Goal: Task Accomplishment & Management: Manage account settings

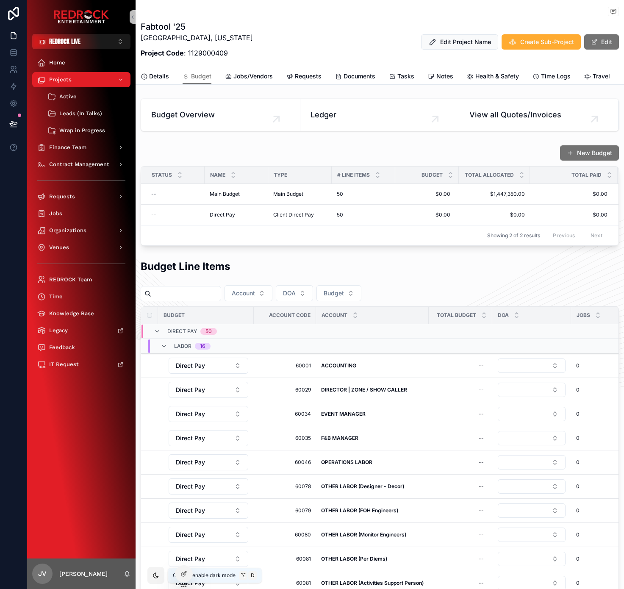
click at [160, 572] on div "scrollable content" at bounding box center [155, 575] width 17 height 17
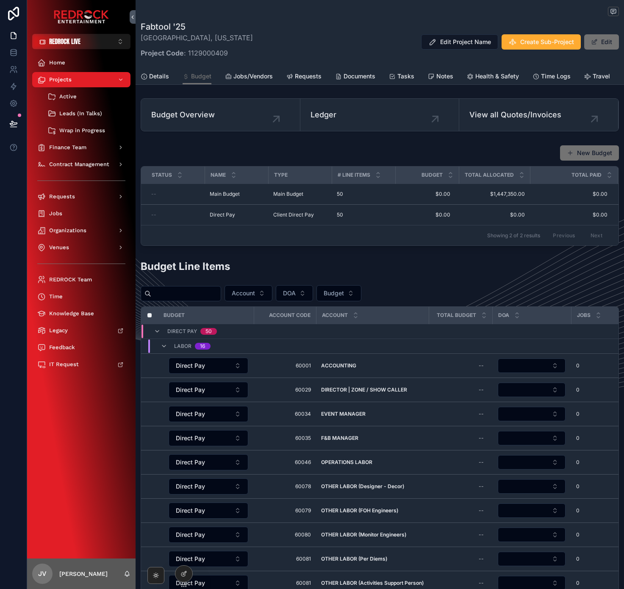
click at [326, 37] on div "Fabtool '25 Scottsdale, Arizona Project Code : 1129000409 Edit Project Name Cre…" at bounding box center [380, 42] width 478 height 42
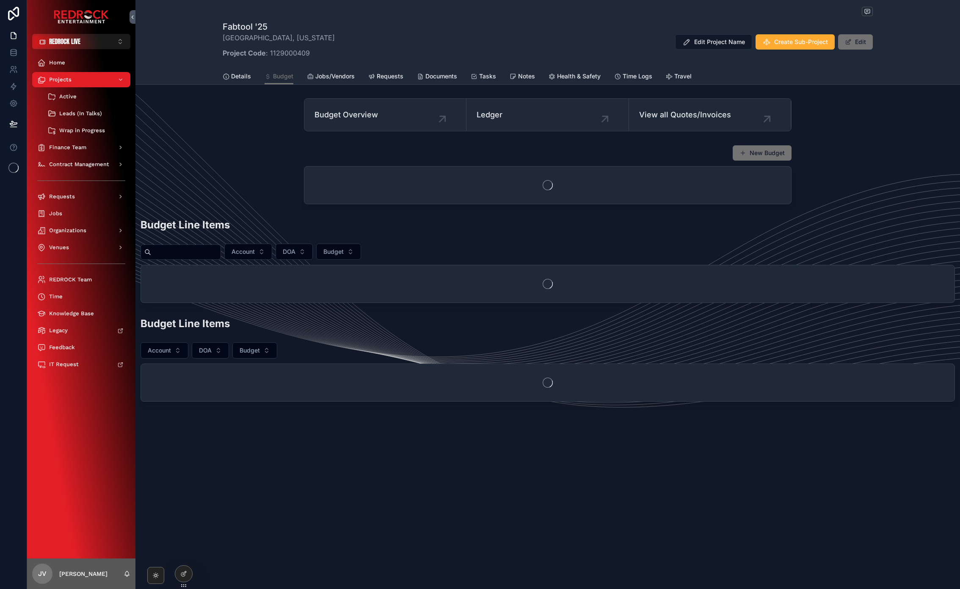
drag, startPoint x: 517, startPoint y: 40, endPoint x: 506, endPoint y: 35, distance: 12.1
click at [517, 40] on div "Fabtool '25 Scottsdale, Arizona Project Code : 1129000409 Edit Project Name Cre…" at bounding box center [548, 42] width 650 height 42
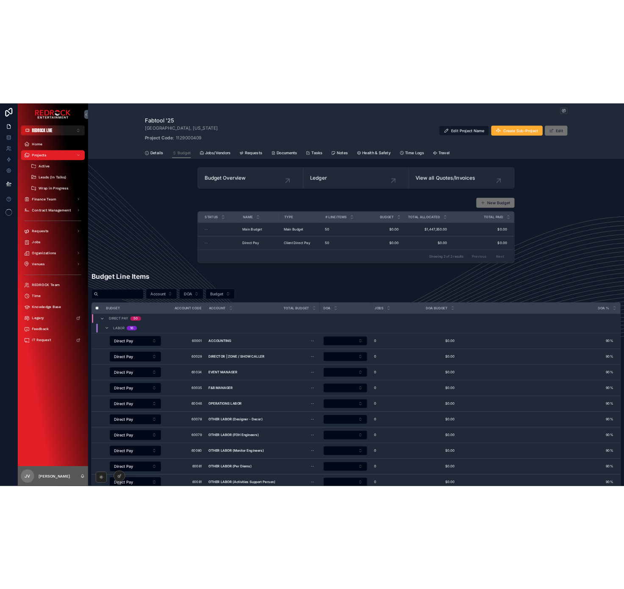
scroll to position [54, 0]
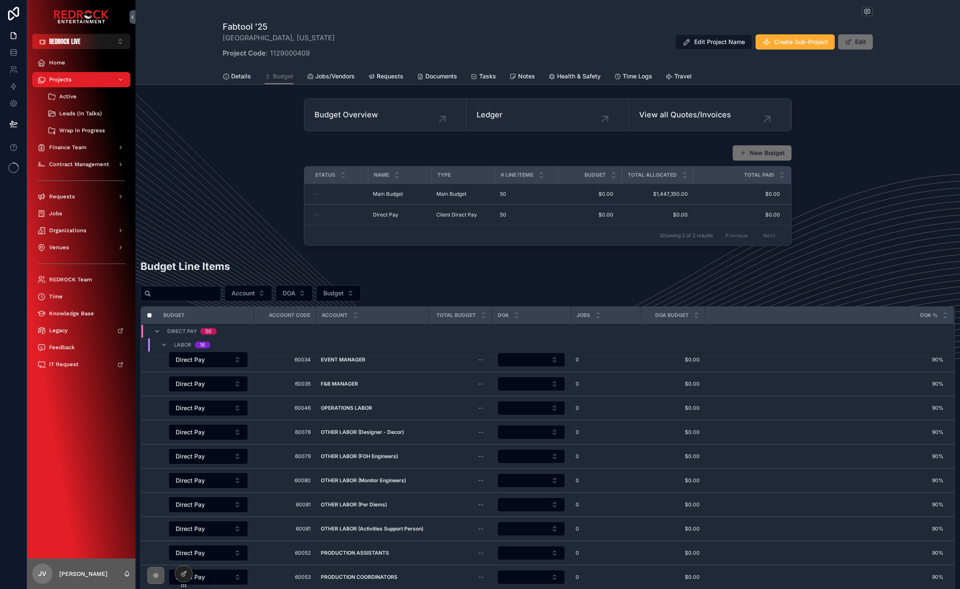
click at [158, 576] on icon "scrollable content" at bounding box center [155, 575] width 7 height 7
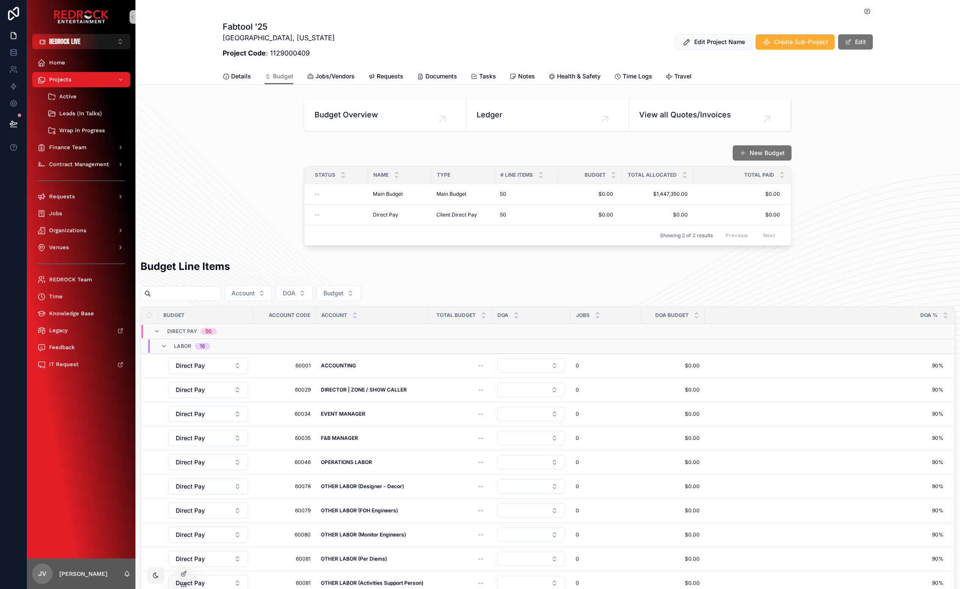
click at [232, 188] on div "New Budget Status Name Type # Line Items Budget Total Allocated Total Paid -- M…" at bounding box center [547, 195] width 825 height 108
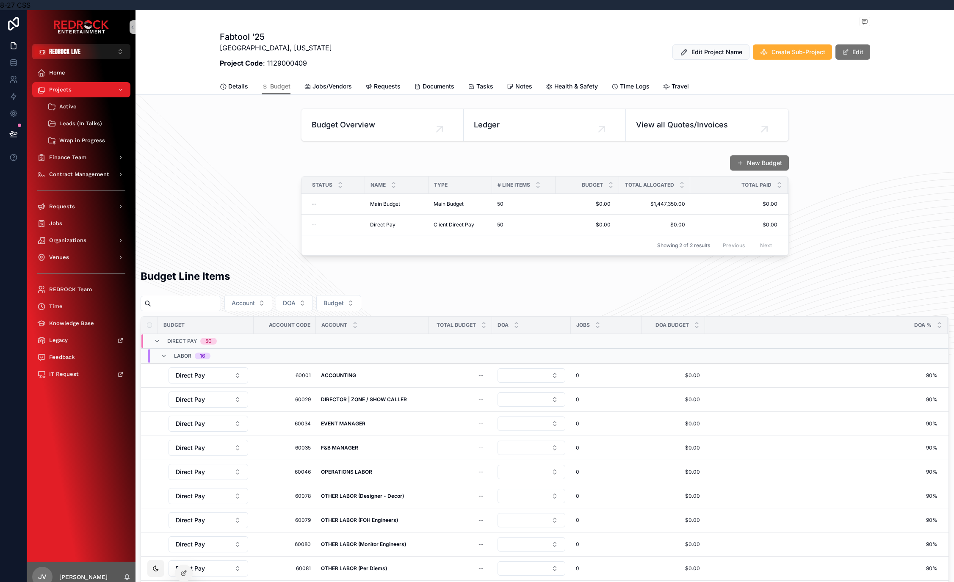
click at [191, 195] on div "New Budget Status Name Type # Line Items Budget Total Allocated Total Paid -- M…" at bounding box center [544, 206] width 818 height 108
click at [174, 212] on div "New Budget Status Name Type # Line Items Budget Total Allocated Total Paid -- M…" at bounding box center [544, 206] width 818 height 108
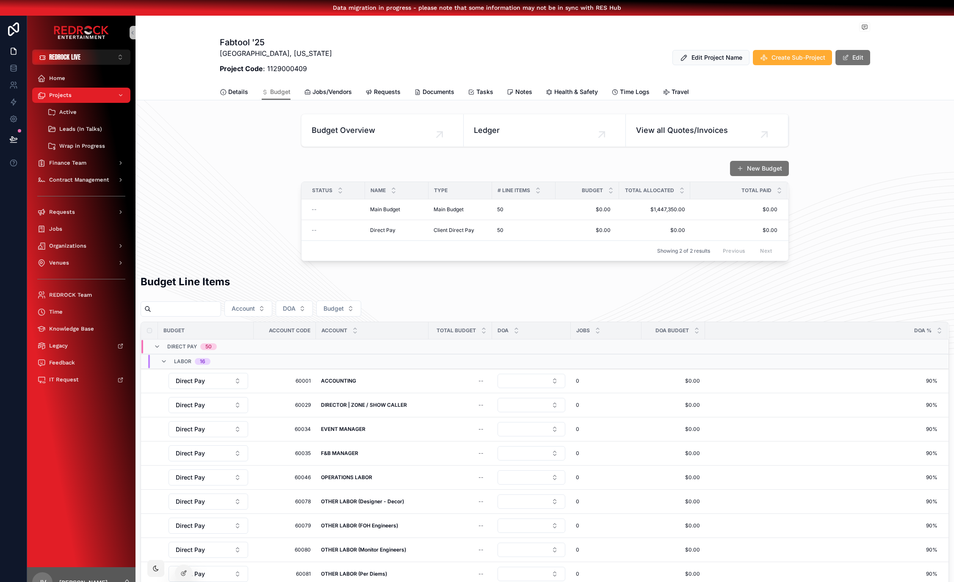
drag, startPoint x: 216, startPoint y: 142, endPoint x: 187, endPoint y: 125, distance: 33.6
drag, startPoint x: 174, startPoint y: 121, endPoint x: 145, endPoint y: 109, distance: 31.9
click at [145, 109] on div "Fabtool '25 Scottsdale, Arizona Project Code : 1129000409 Edit Project Name Cre…" at bounding box center [544, 423] width 818 height 815
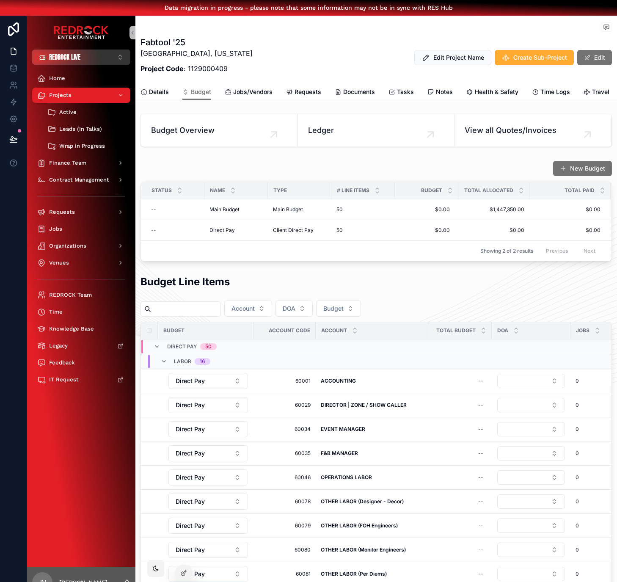
click at [83, 58] on button "REDROCK LIVE ⌥ 1" at bounding box center [81, 57] width 98 height 15
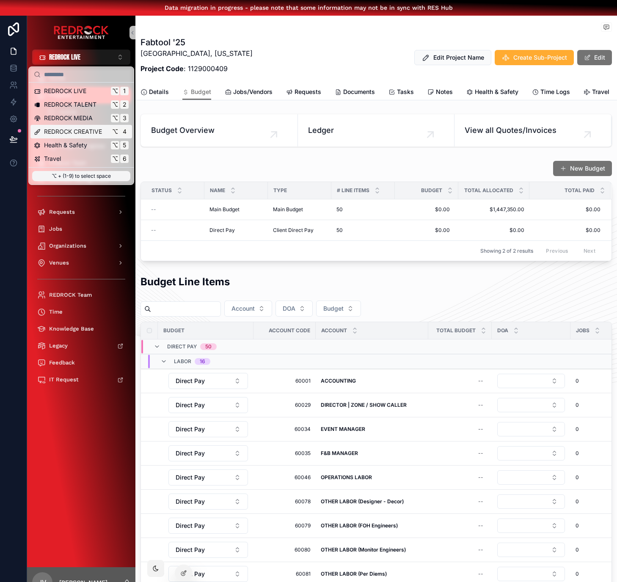
click at [100, 135] on span "REDROCK CREATIVE" at bounding box center [73, 131] width 58 height 8
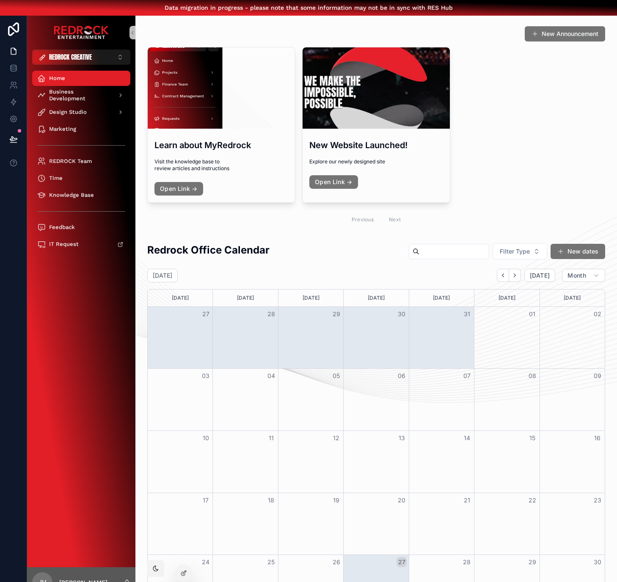
click at [469, 182] on div "Learn about MyRedrock Visit the knowledge base to review articles and instructi…" at bounding box center [376, 138] width 458 height 182
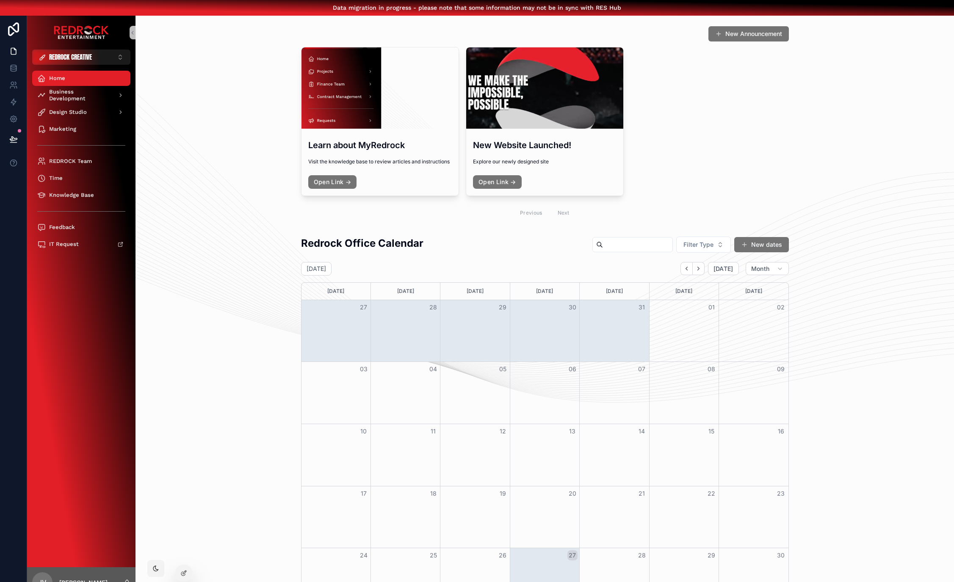
click at [699, 112] on div "Learn about MyRedrock Visit the knowledge base to review articles and instructi…" at bounding box center [545, 135] width 488 height 176
click at [74, 61] on button "REDROCK CREATIVE ⌥ 4" at bounding box center [81, 57] width 98 height 15
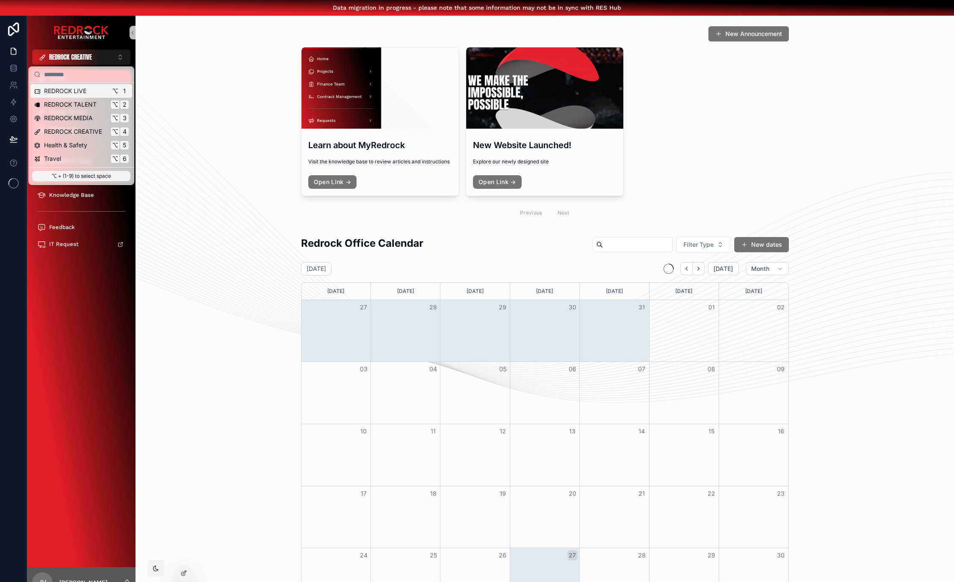
click at [69, 94] on span "REDROCK LIVE" at bounding box center [65, 91] width 42 height 8
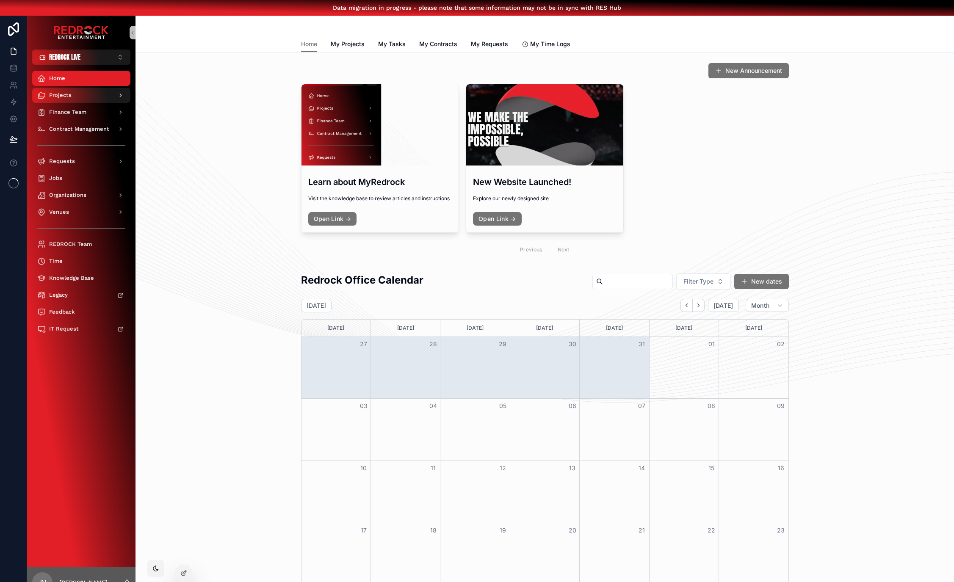
click at [94, 97] on div "Projects" at bounding box center [81, 95] width 88 height 14
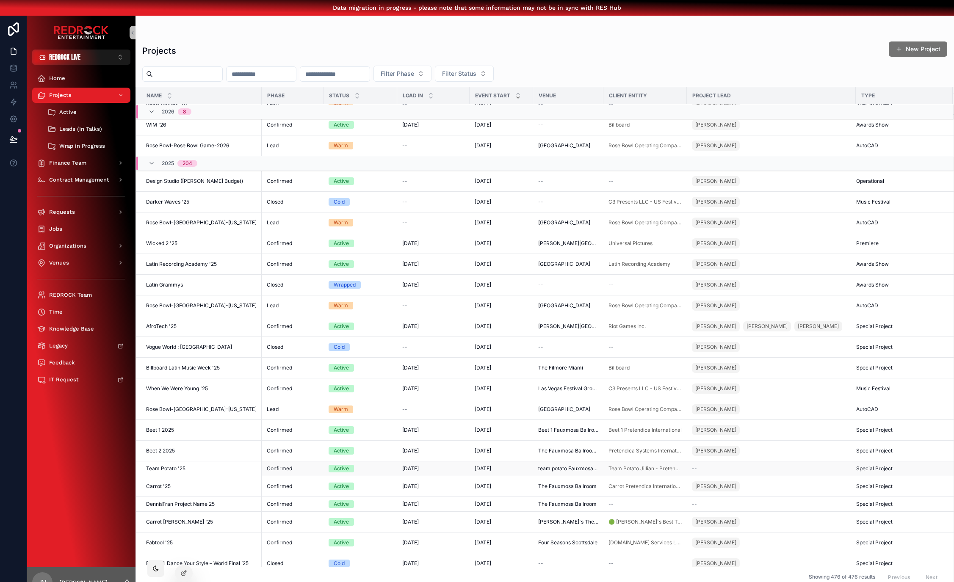
scroll to position [265, 0]
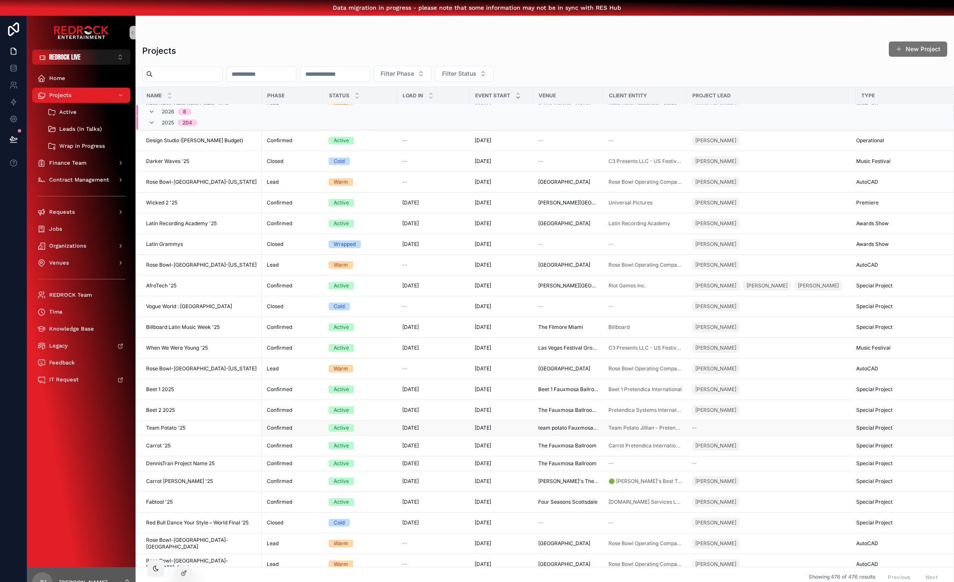
click at [157, 431] on span "Team Potato '25" at bounding box center [165, 428] width 39 height 7
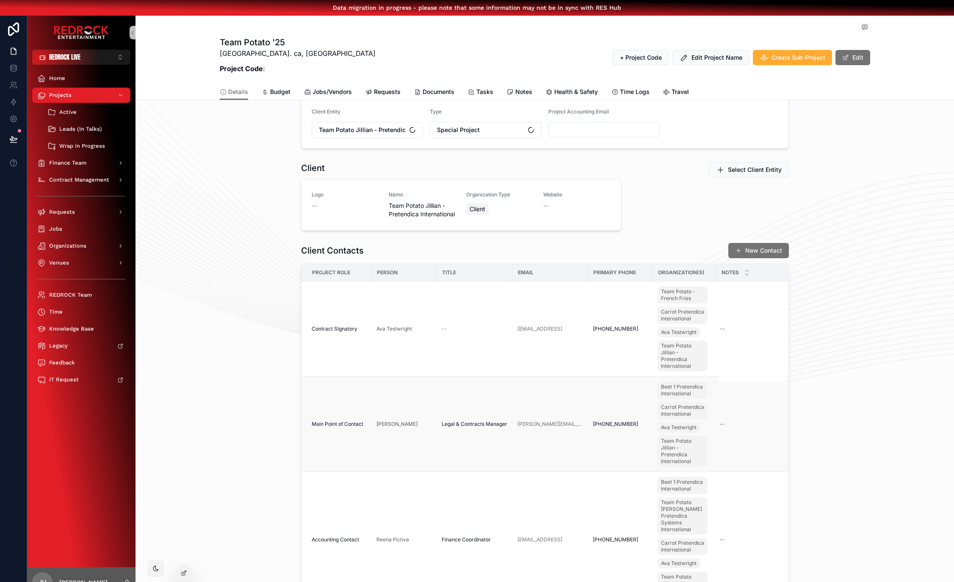
scroll to position [211, 0]
click at [198, 372] on div "Client Logo -- Name Team Potato Jillian - Pretendica International Organization…" at bounding box center [544, 385] width 818 height 453
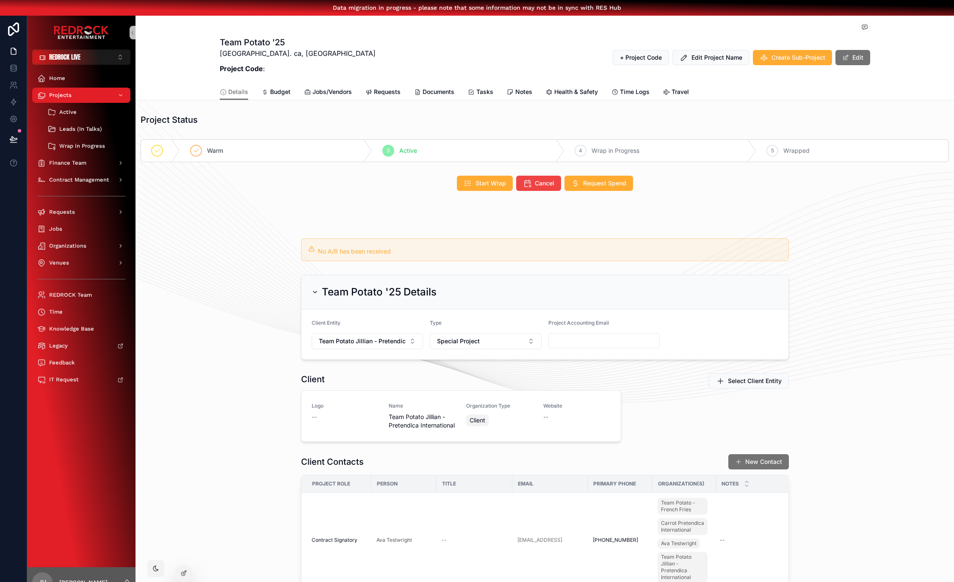
click at [217, 254] on div "No A/R has been received" at bounding box center [544, 250] width 818 height 30
click at [85, 60] on button "REDROCK LIVE ⌥ 1" at bounding box center [81, 57] width 98 height 15
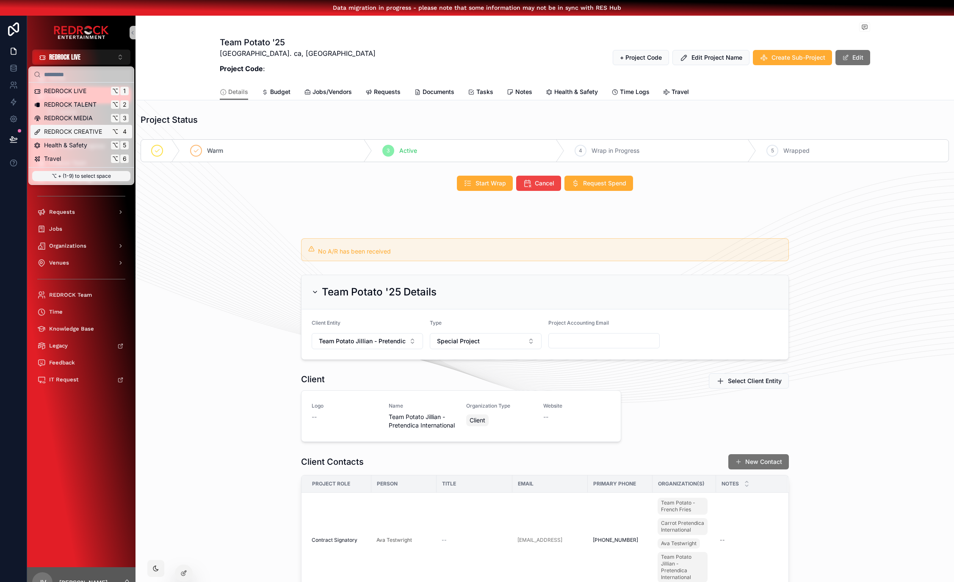
click at [87, 132] on span "REDROCK CREATIVE" at bounding box center [73, 131] width 58 height 8
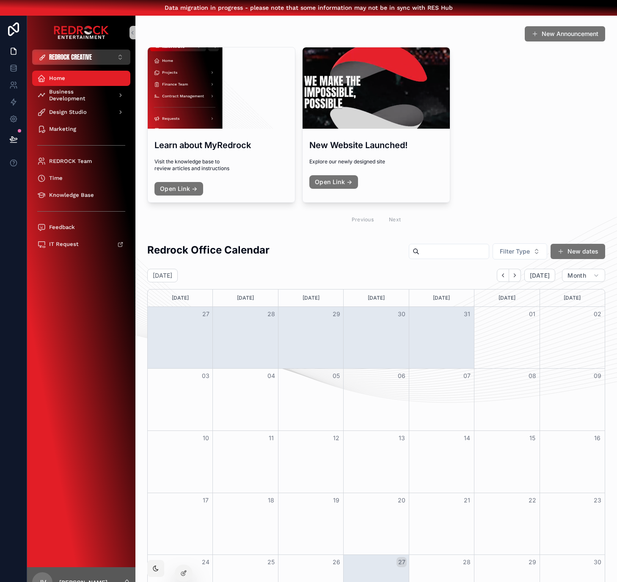
click at [79, 55] on span "REDROCK CREATIVE" at bounding box center [70, 57] width 43 height 8
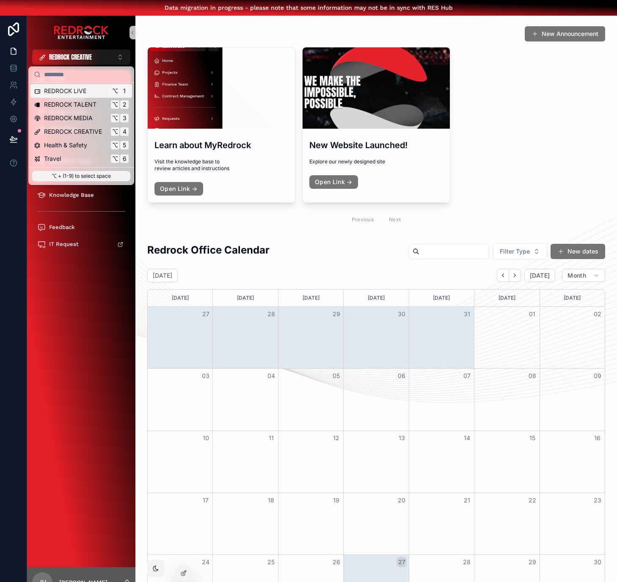
click at [75, 92] on span "REDROCK LIVE" at bounding box center [65, 91] width 42 height 8
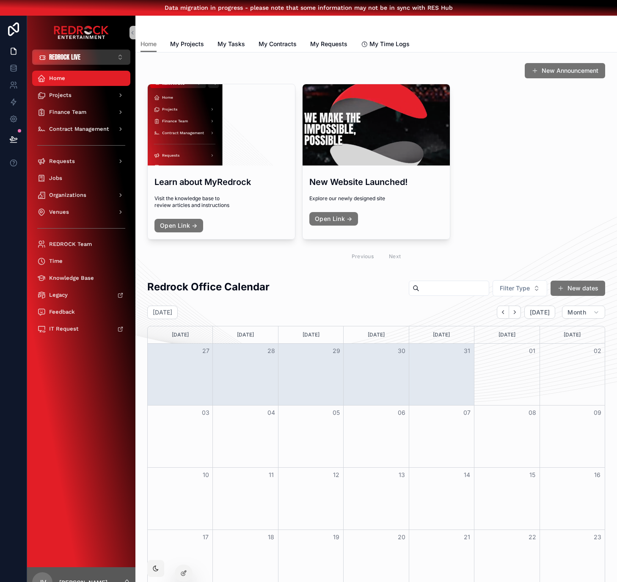
click at [66, 61] on span "REDROCK LIVE" at bounding box center [64, 57] width 31 height 8
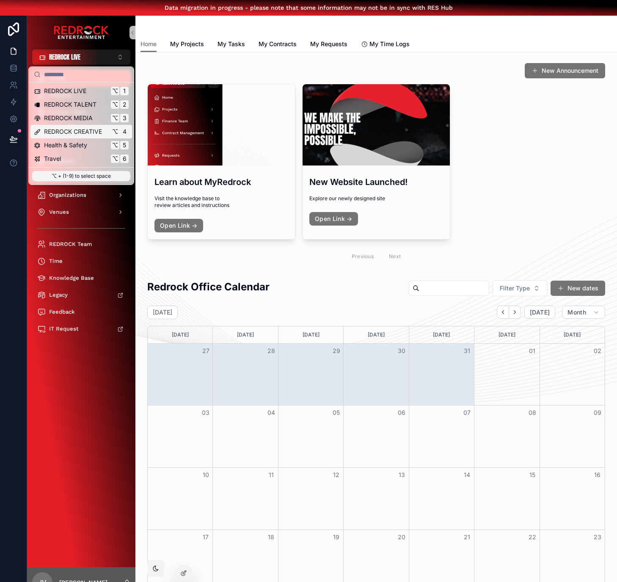
click at [86, 127] on span "REDROCK CREATIVE" at bounding box center [73, 131] width 58 height 8
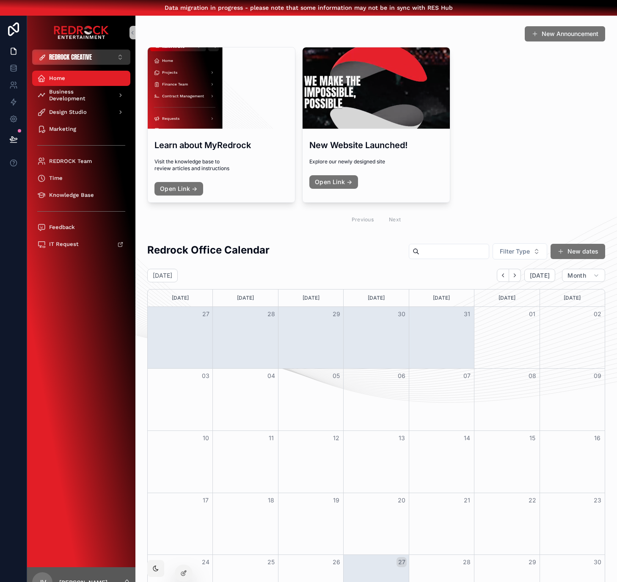
click at [70, 58] on span "REDROCK CREATIVE" at bounding box center [70, 57] width 43 height 8
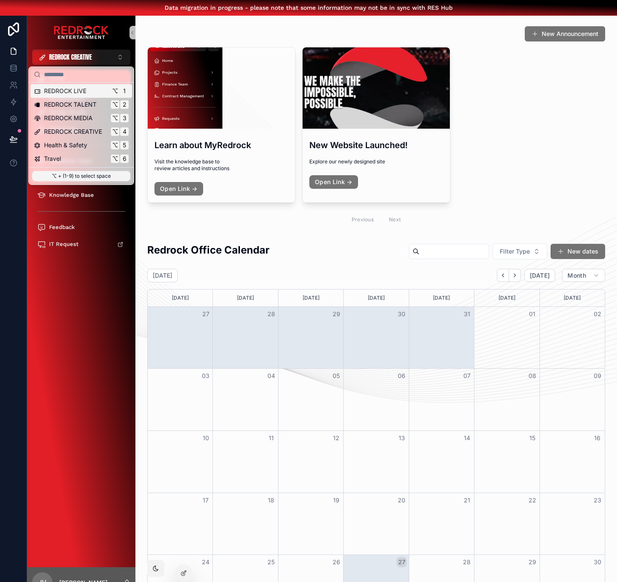
click at [77, 92] on span "REDROCK LIVE" at bounding box center [65, 91] width 42 height 8
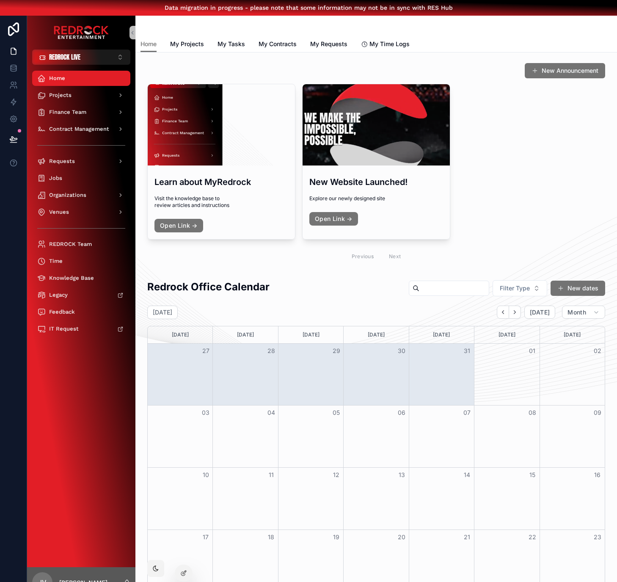
click at [462, 35] on div "scrollable content" at bounding box center [377, 26] width 472 height 20
click at [506, 201] on div "Learn about MyRedrock Visit the knowledge base to review articles and instructi…" at bounding box center [376, 175] width 458 height 182
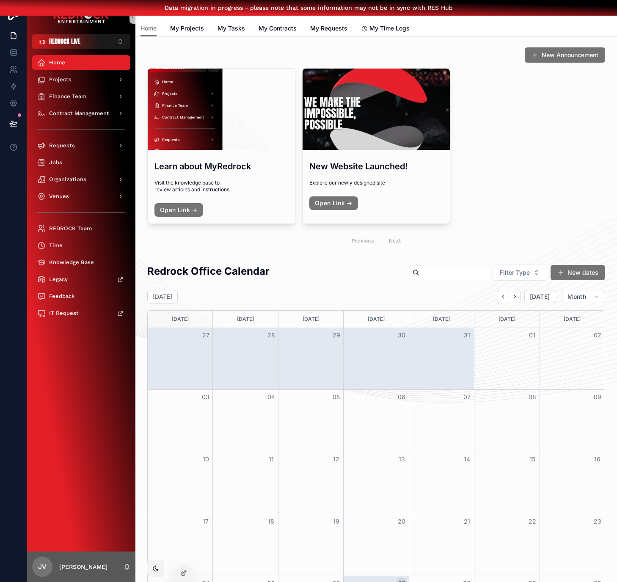
drag, startPoint x: 540, startPoint y: 150, endPoint x: 535, endPoint y: 147, distance: 6.1
click at [540, 150] on div "Learn about MyRedrock Visit the knowledge base to review articles and instructi…" at bounding box center [376, 159] width 458 height 182
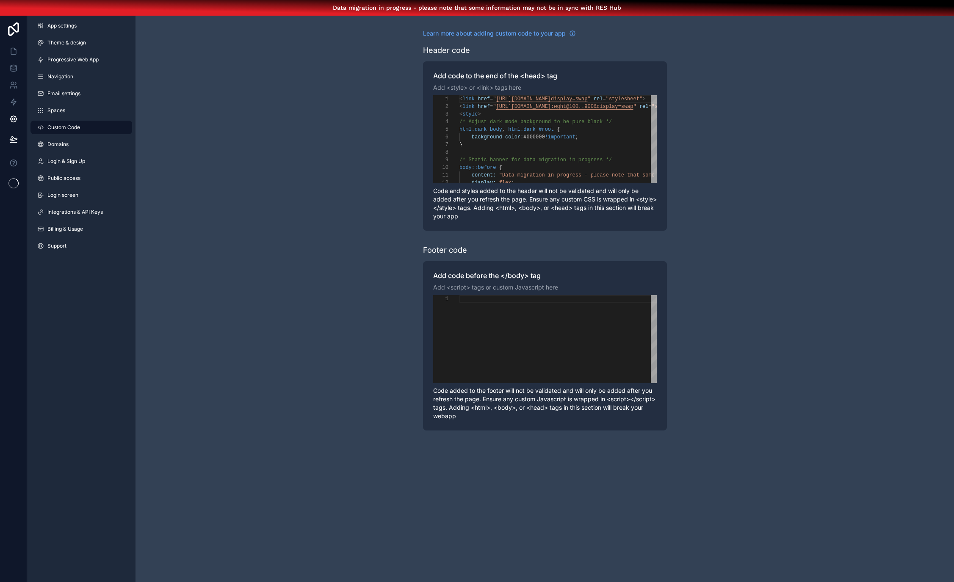
scroll to position [76, 0]
click at [12, 47] on icon at bounding box center [13, 51] width 8 height 8
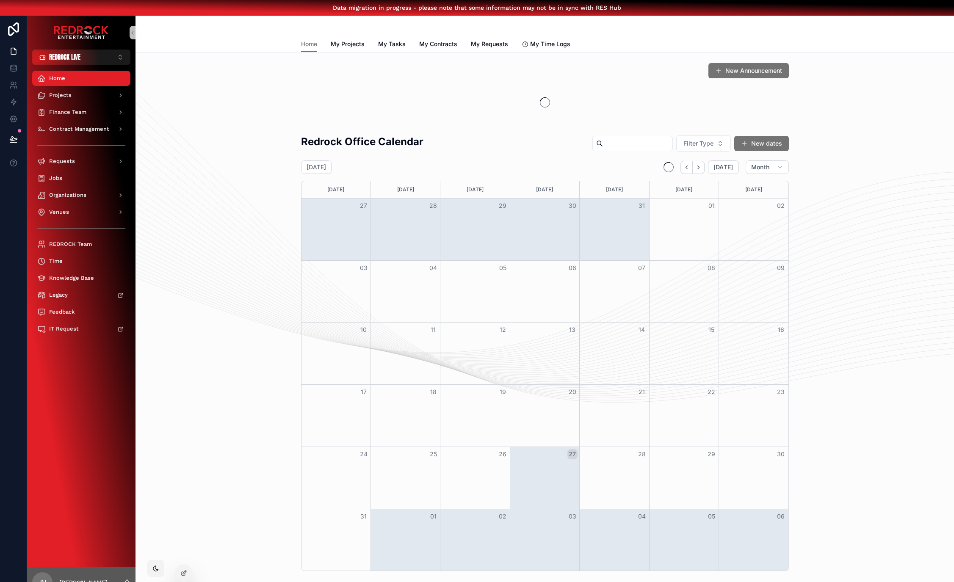
click at [191, 95] on div "New Announcement" at bounding box center [544, 91] width 805 height 65
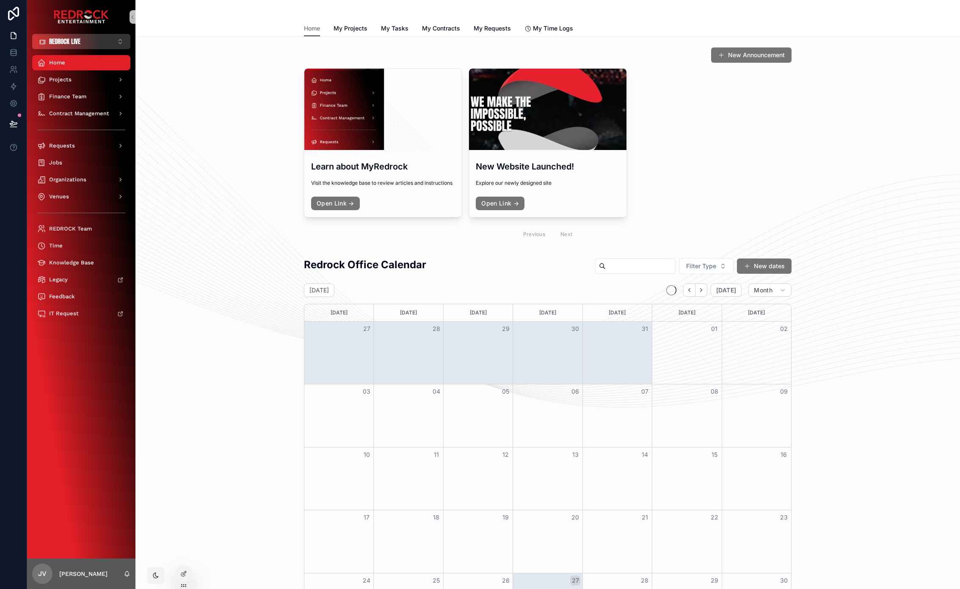
click at [89, 47] on button "REDROCK LIVE ⌥ 1" at bounding box center [81, 41] width 98 height 15
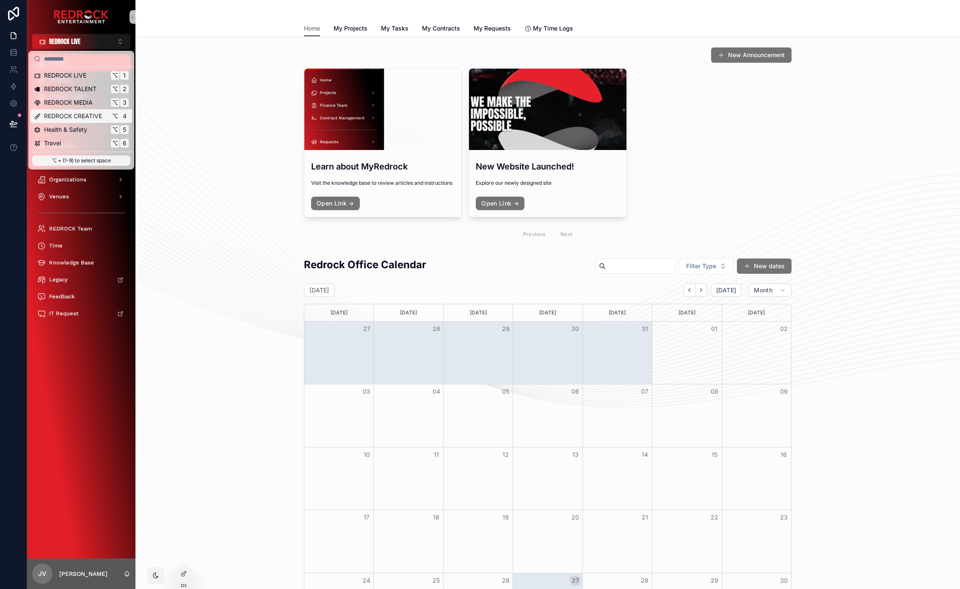
click at [86, 112] on span "REDROCK CREATIVE" at bounding box center [73, 116] width 58 height 8
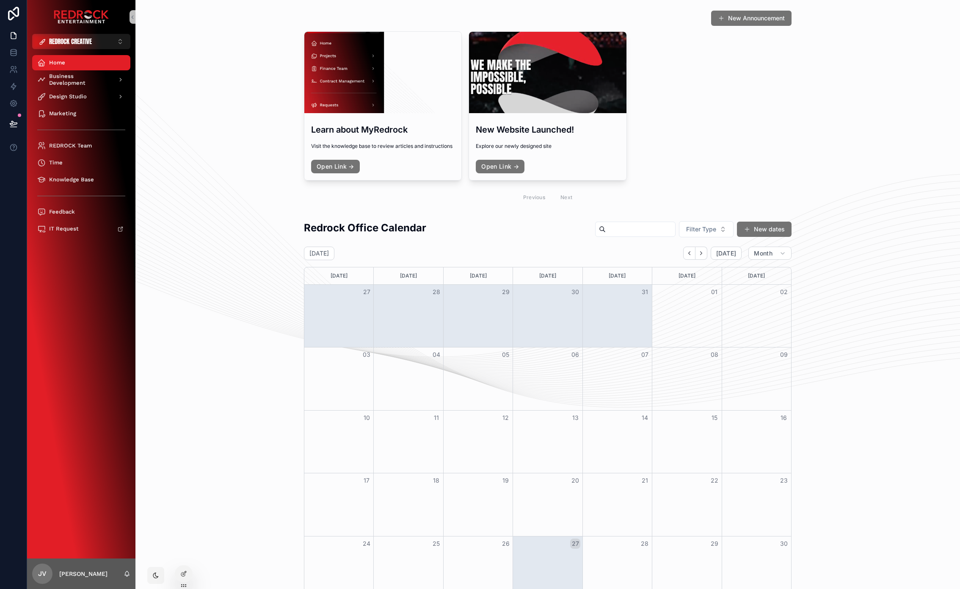
drag, startPoint x: 89, startPoint y: 40, endPoint x: 89, endPoint y: 50, distance: 9.3
click at [89, 40] on span "REDROCK CREATIVE" at bounding box center [70, 41] width 43 height 8
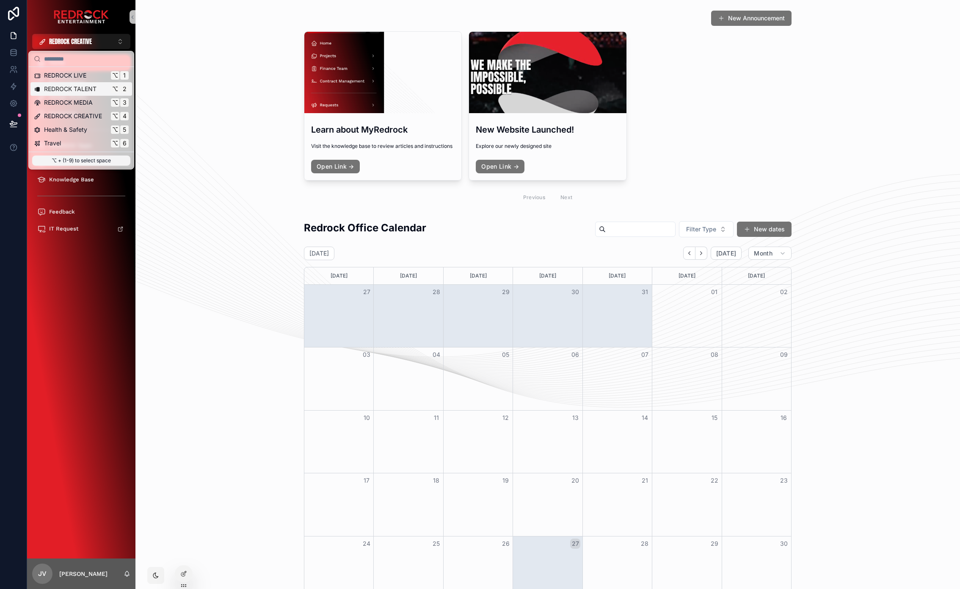
click at [86, 87] on span "REDROCK TALENT" at bounding box center [70, 89] width 53 height 8
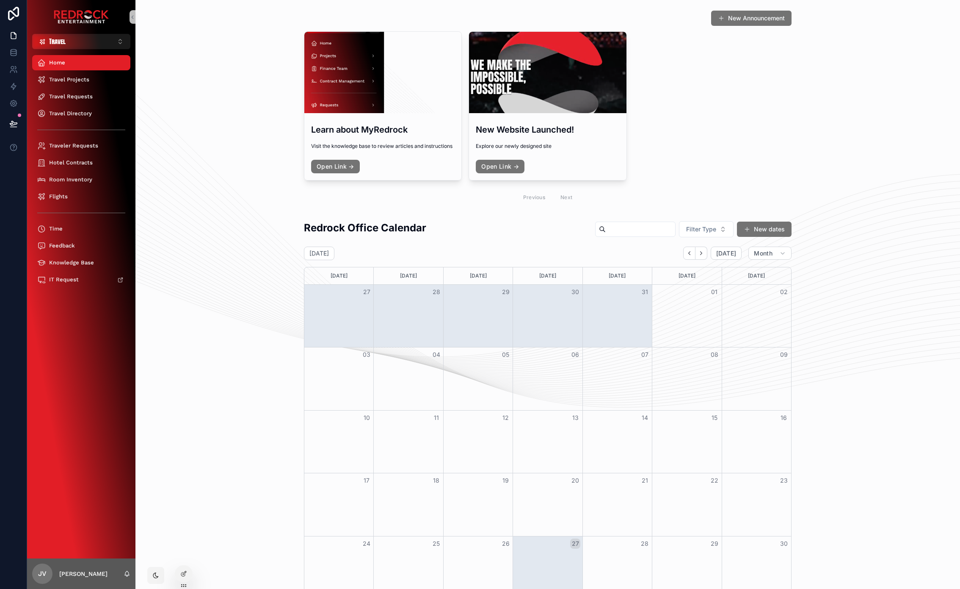
click at [207, 242] on div "Redrock Office Calendar Filter Type New dates [DATE] [DATE] Month [DATE] [DATE]…" at bounding box center [547, 441] width 811 height 448
click at [112, 47] on button "Travel ⌥ 6" at bounding box center [81, 41] width 98 height 15
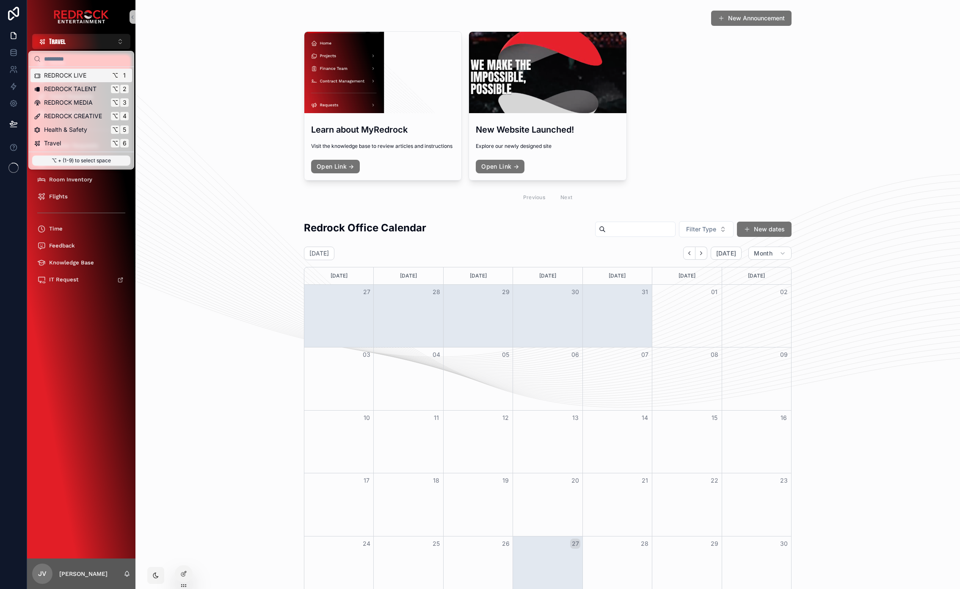
click at [83, 74] on span "REDROCK LIVE" at bounding box center [65, 75] width 42 height 8
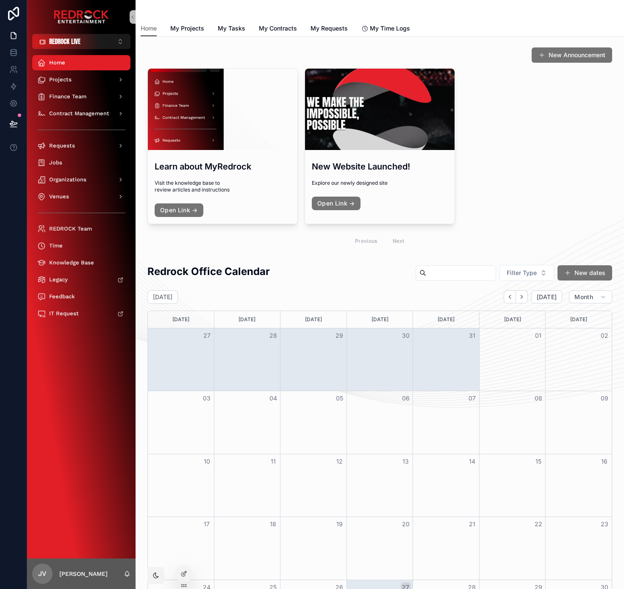
click at [348, 261] on div "Redrock Office Calendar Filter Type New dates August 2025 Today Month Sunday Mo…" at bounding box center [379, 485] width 475 height 448
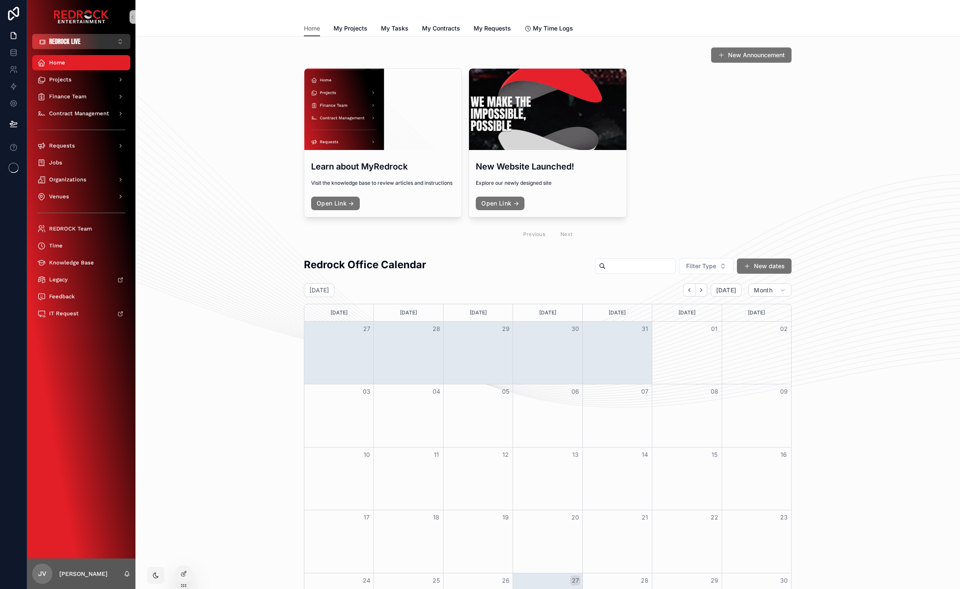
click at [64, 40] on span "REDROCK LIVE" at bounding box center [64, 41] width 31 height 8
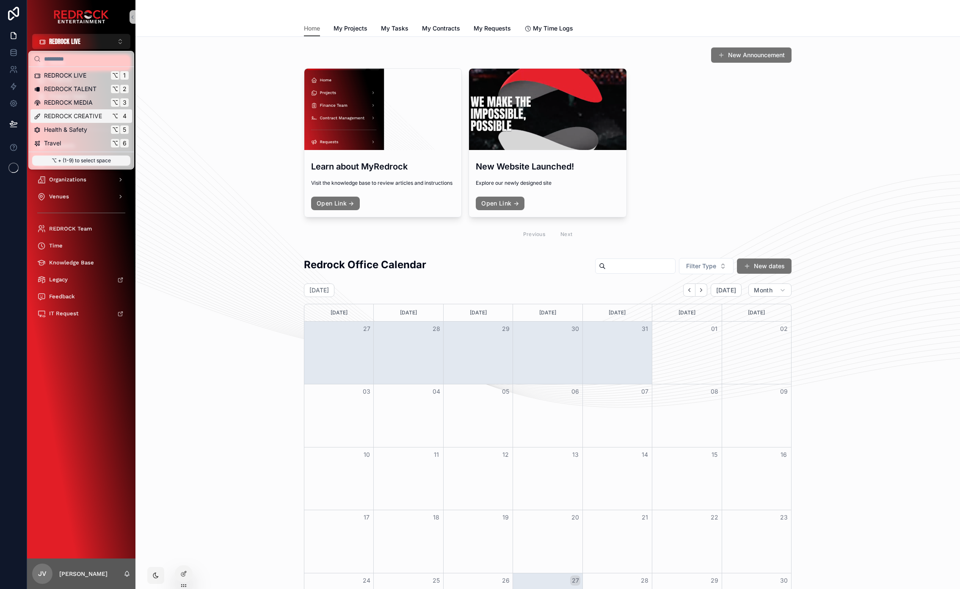
click at [87, 113] on span "REDROCK CREATIVE" at bounding box center [73, 116] width 58 height 8
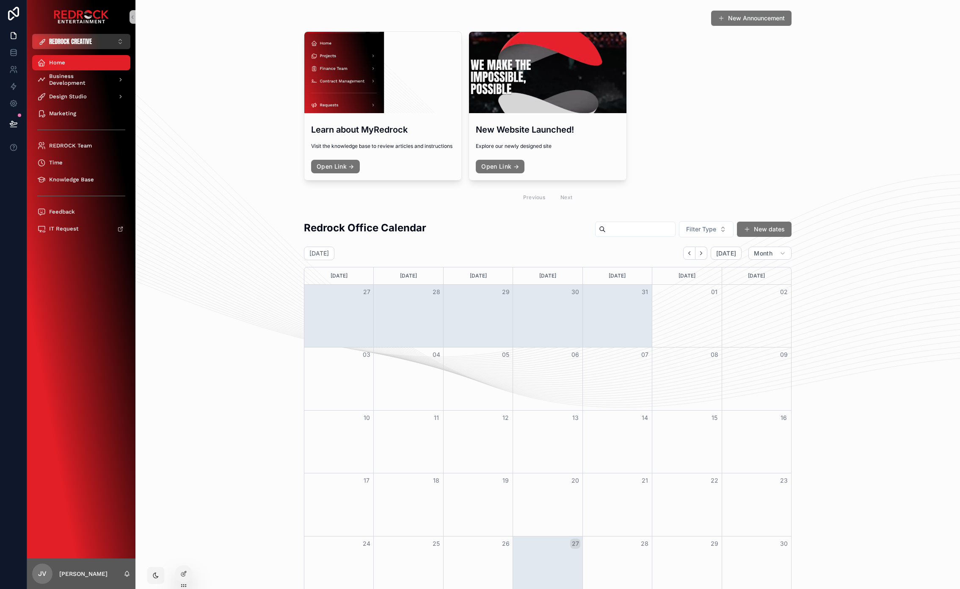
click at [91, 44] on span "REDROCK CREATIVE" at bounding box center [70, 41] width 43 height 8
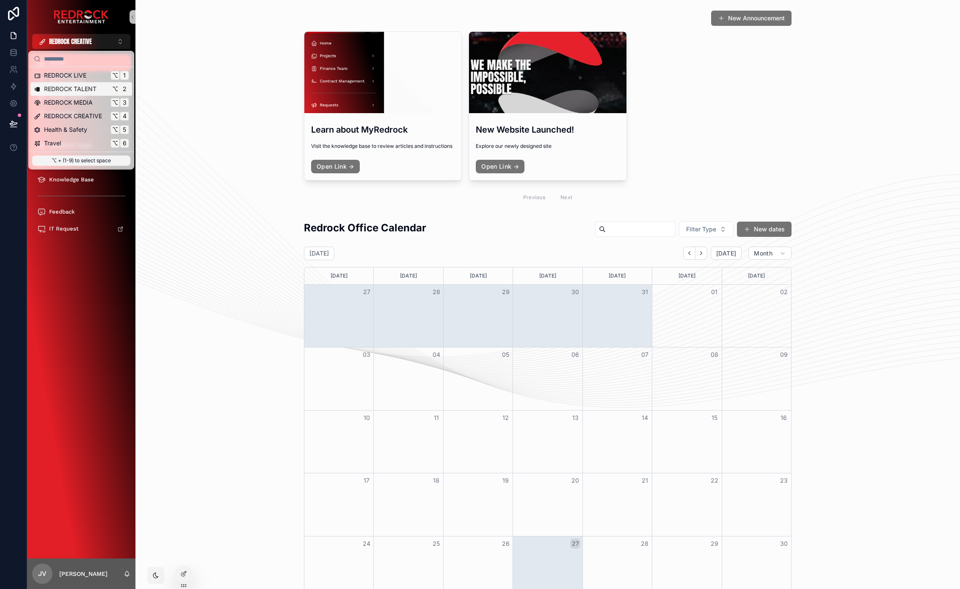
drag, startPoint x: 83, startPoint y: 87, endPoint x: 88, endPoint y: 64, distance: 22.8
click at [83, 87] on span "REDROCK TALENT" at bounding box center [70, 89] width 53 height 8
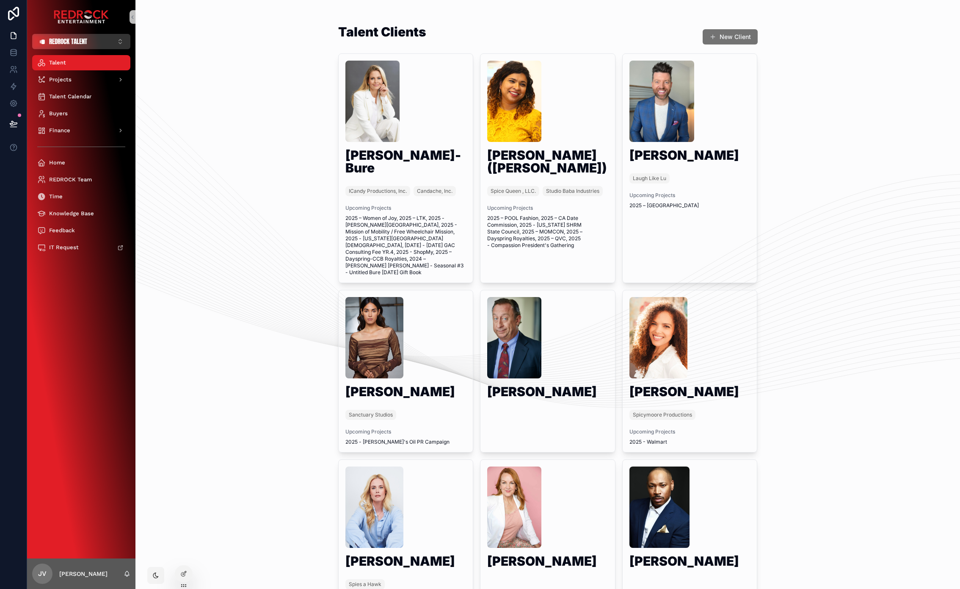
click at [90, 47] on button "REDROCK TALENT ⌥ 2" at bounding box center [81, 41] width 98 height 15
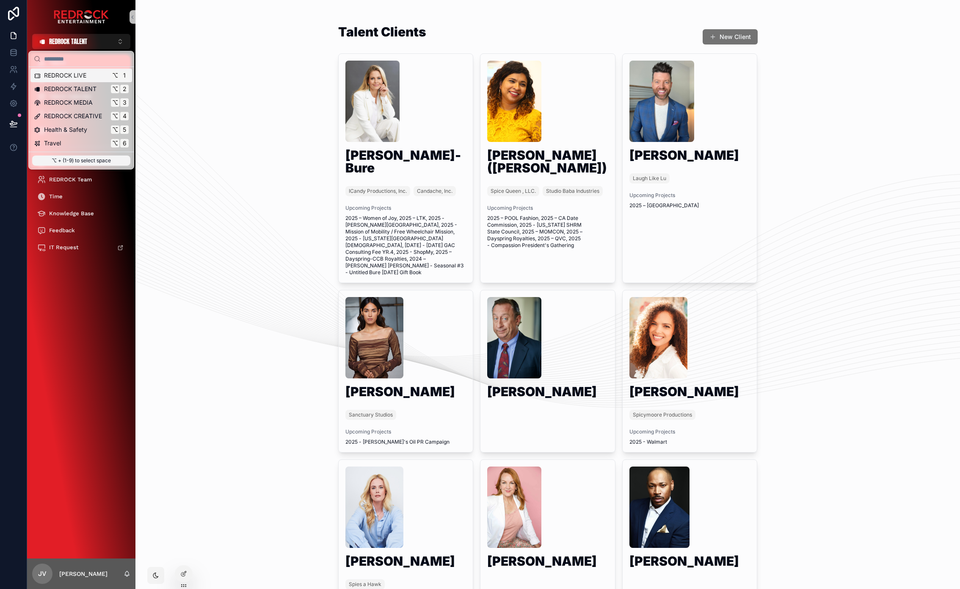
click at [80, 74] on span "REDROCK LIVE" at bounding box center [65, 75] width 42 height 8
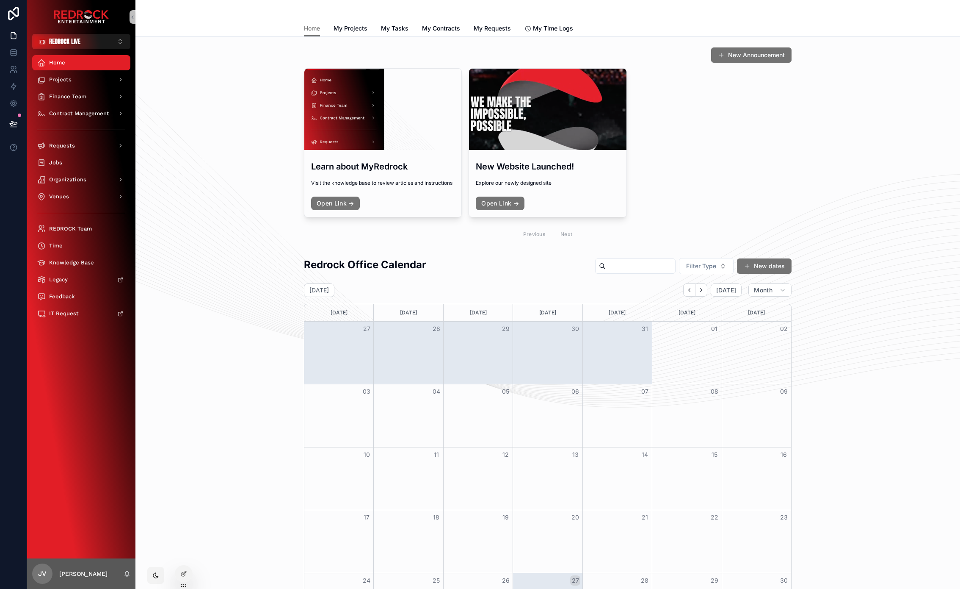
click at [225, 208] on div "New Announcement Learn about MyRedrock Visit the knowledge base to review artic…" at bounding box center [547, 146] width 811 height 204
click at [87, 40] on button "REDROCK LIVE ⌥ 1" at bounding box center [81, 41] width 98 height 15
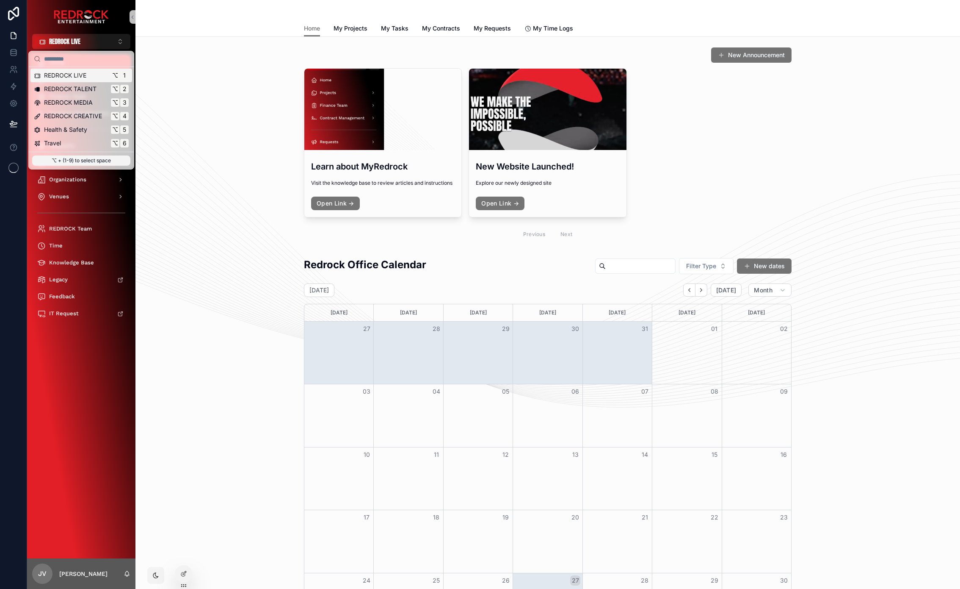
click at [82, 73] on span "REDROCK LIVE" at bounding box center [65, 75] width 42 height 8
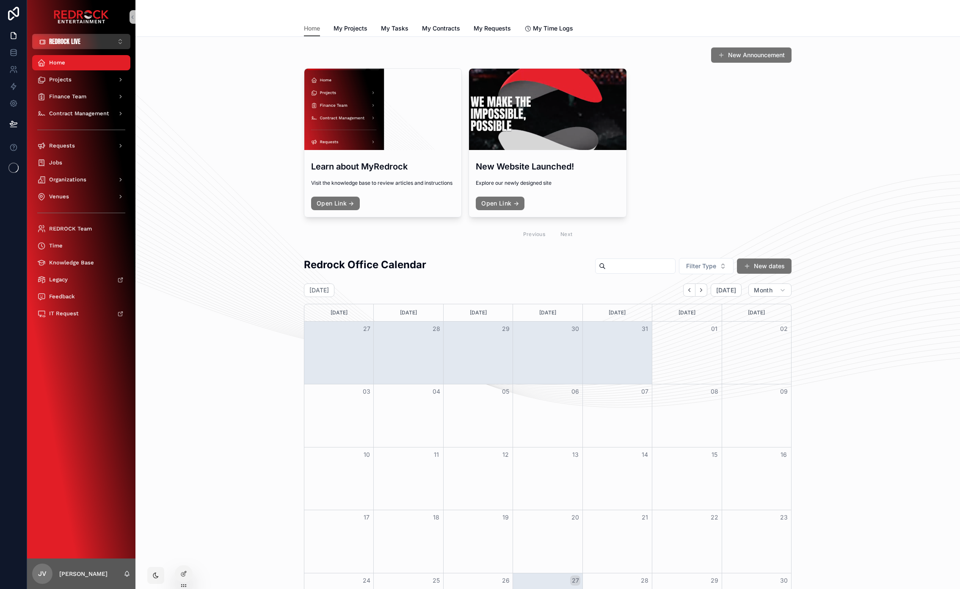
click at [87, 44] on button "REDROCK LIVE ⌥ 1" at bounding box center [81, 41] width 98 height 15
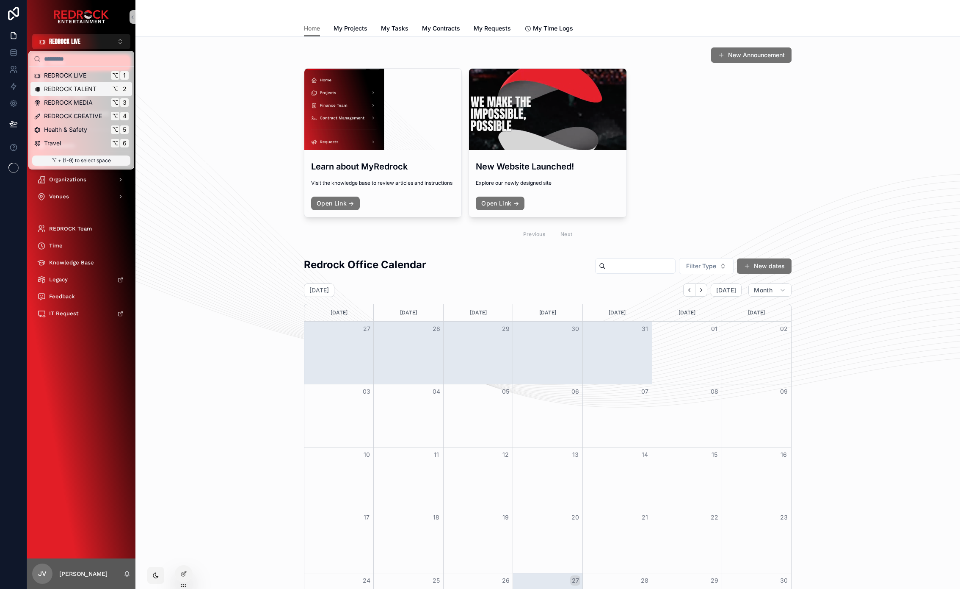
click at [83, 91] on span "REDROCK TALENT" at bounding box center [70, 89] width 53 height 8
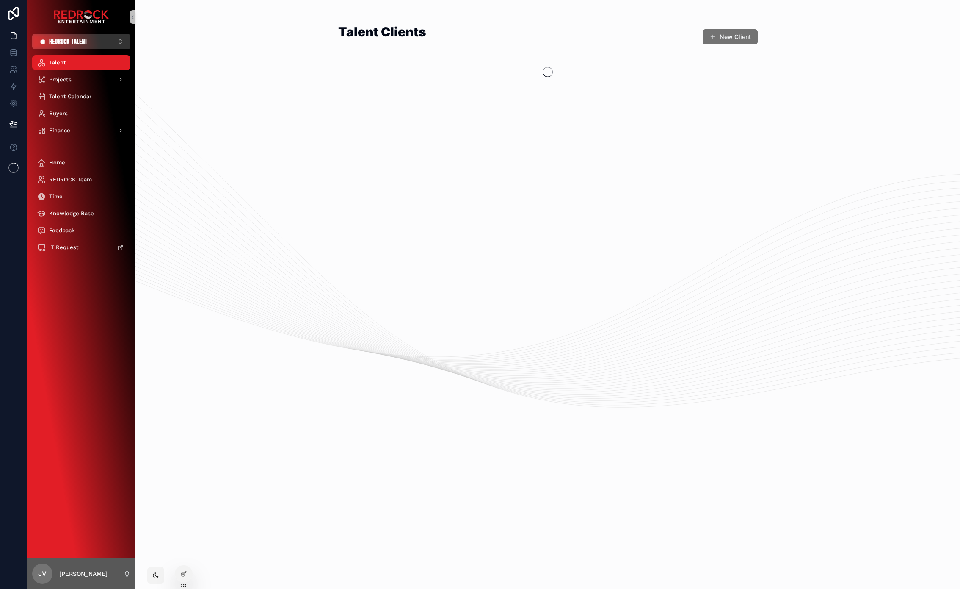
click at [87, 41] on span "REDROCK TALENT" at bounding box center [68, 41] width 38 height 8
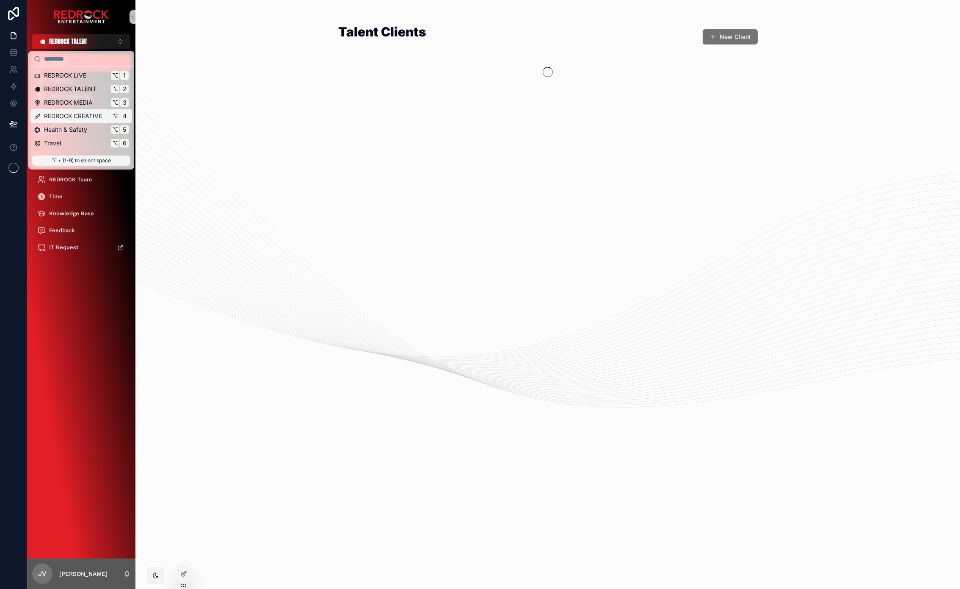
click at [83, 111] on div "REDROCK CREATIVE ⌥ 4" at bounding box center [81, 116] width 102 height 14
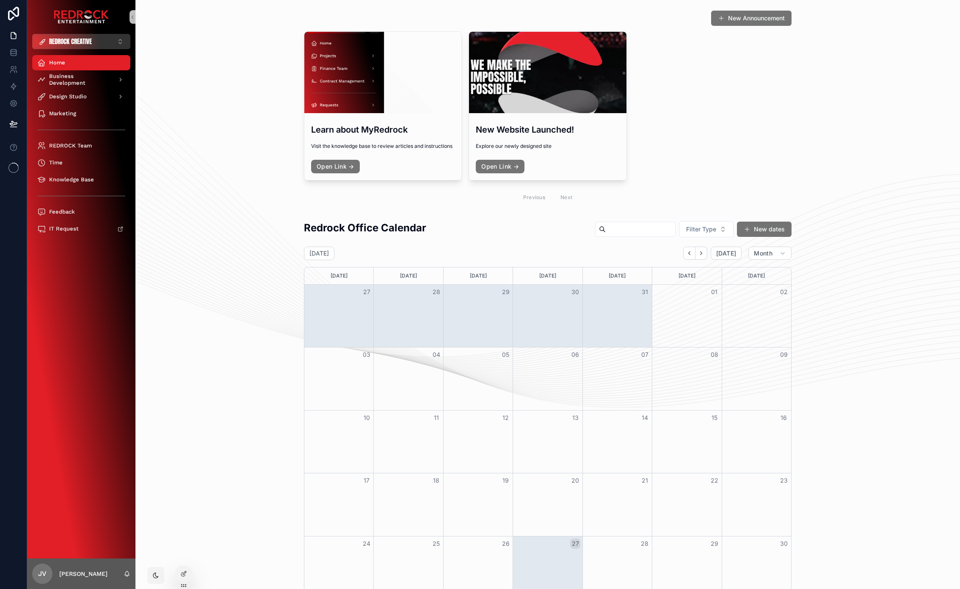
click at [88, 42] on span "REDROCK CREATIVE" at bounding box center [70, 41] width 43 height 8
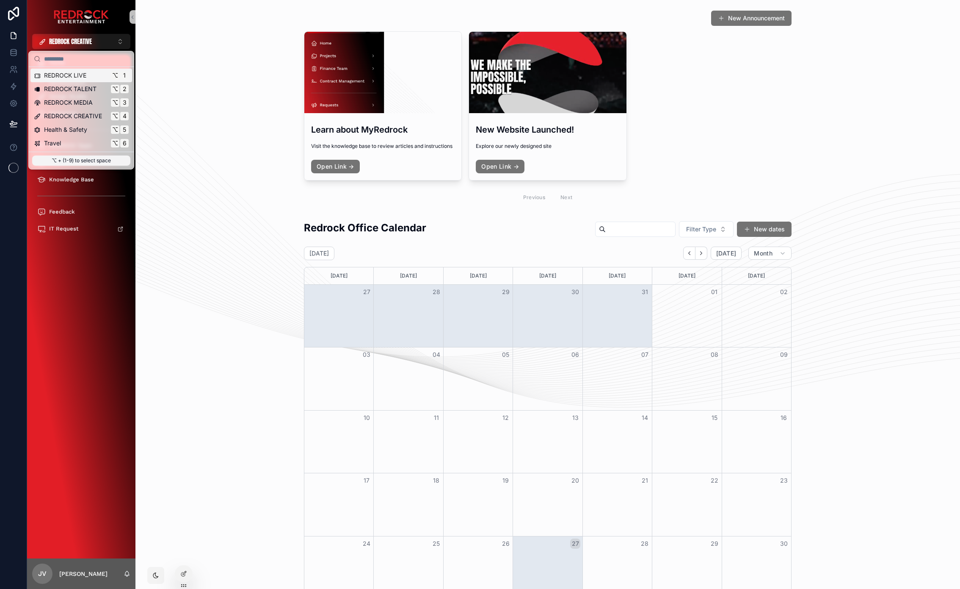
click at [85, 74] on span "REDROCK LIVE" at bounding box center [65, 75] width 42 height 8
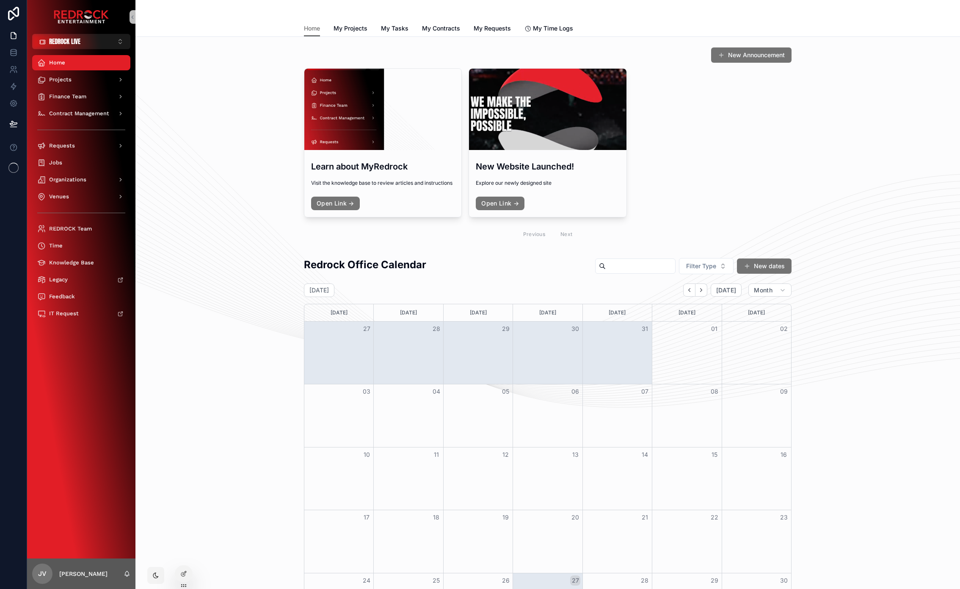
drag, startPoint x: 192, startPoint y: 90, endPoint x: 164, endPoint y: 75, distance: 31.8
click at [226, 301] on div "Redrock Office Calendar Filter Type New dates August 2025 Today Month Sunday Mo…" at bounding box center [547, 478] width 811 height 448
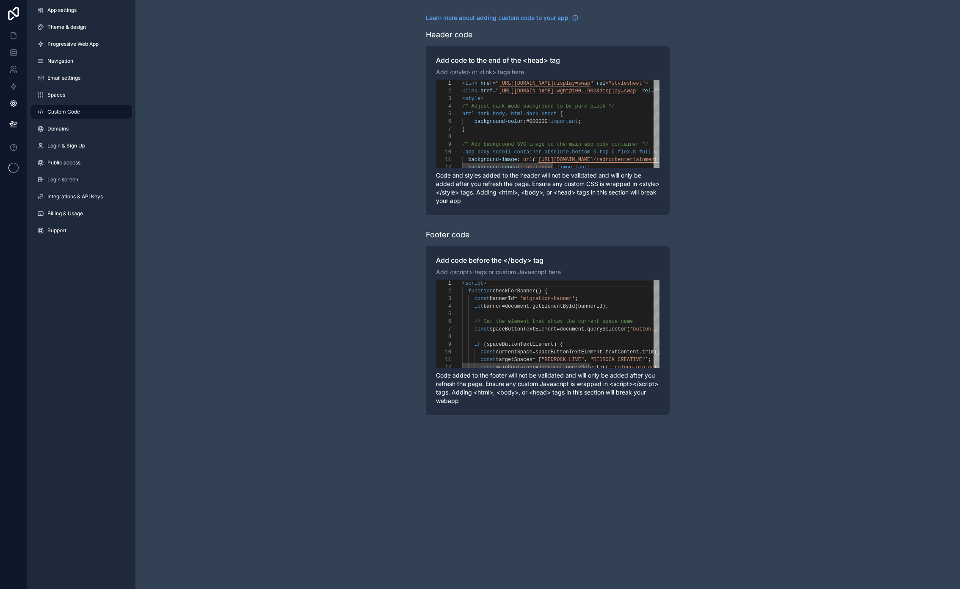
scroll to position [76, 0]
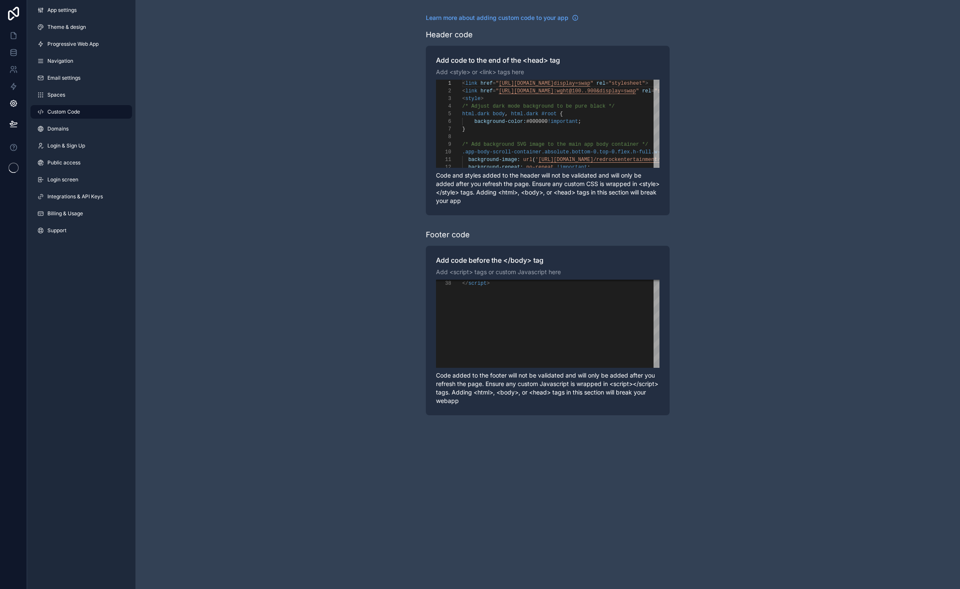
click at [142, 395] on div "Learn more about adding custom code to your app Header code Add code to the end…" at bounding box center [547, 214] width 825 height 428
click at [565, 98] on div "< style >" at bounding box center [676, 99] width 428 height 8
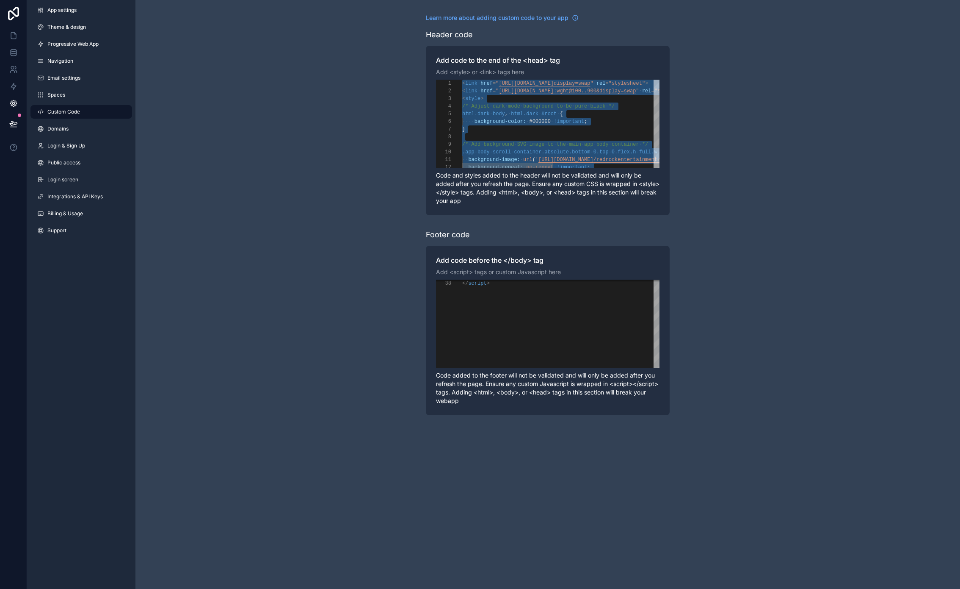
paste textarea "Editor content;Press Alt+F1 for Accessibility Options."
type textarea "********"
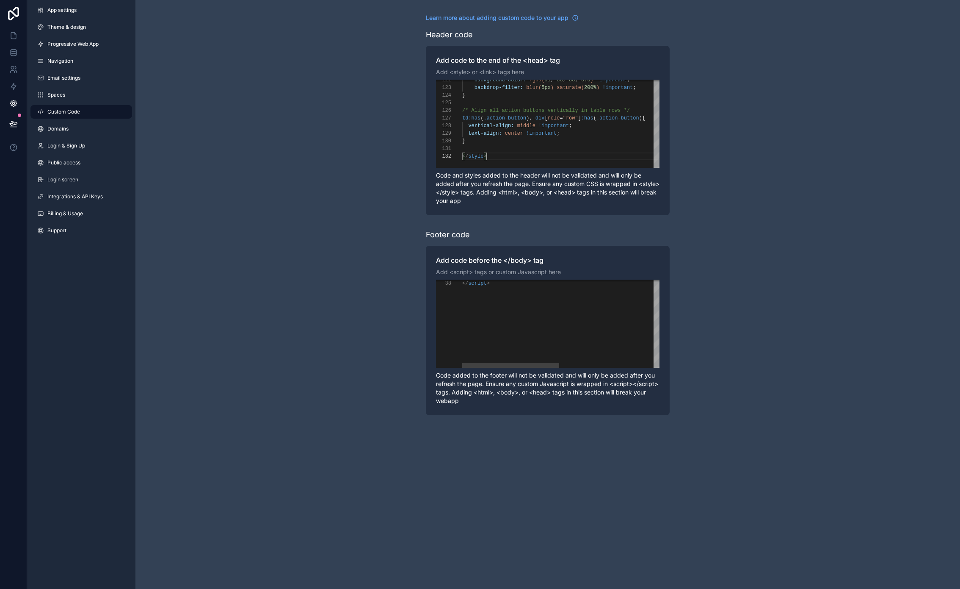
click at [552, 324] on div "</ script >" at bounding box center [662, 182] width 401 height 370
type textarea "**********"
click at [340, 273] on div "Learn more about adding custom code to your app Header code Add code to the end…" at bounding box center [547, 214] width 825 height 428
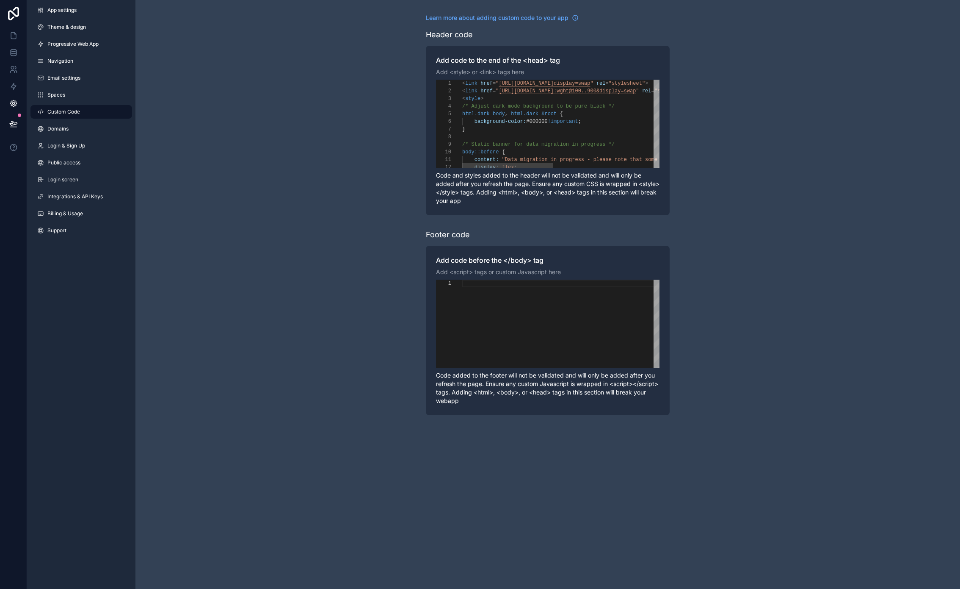
click at [561, 127] on div "}" at bounding box center [676, 129] width 428 height 8
click at [539, 131] on span ""Data migration in progress - please note that som" at bounding box center [578, 133] width 152 height 6
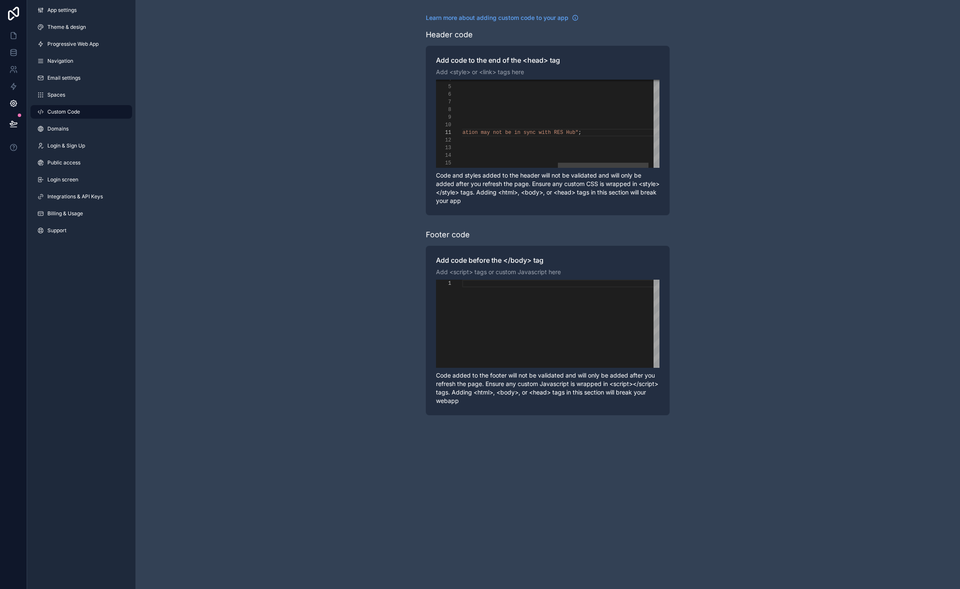
click at [581, 132] on span ";" at bounding box center [579, 133] width 3 height 6
type textarea "**********"
click at [711, 137] on div "**********" at bounding box center [547, 214] width 825 height 428
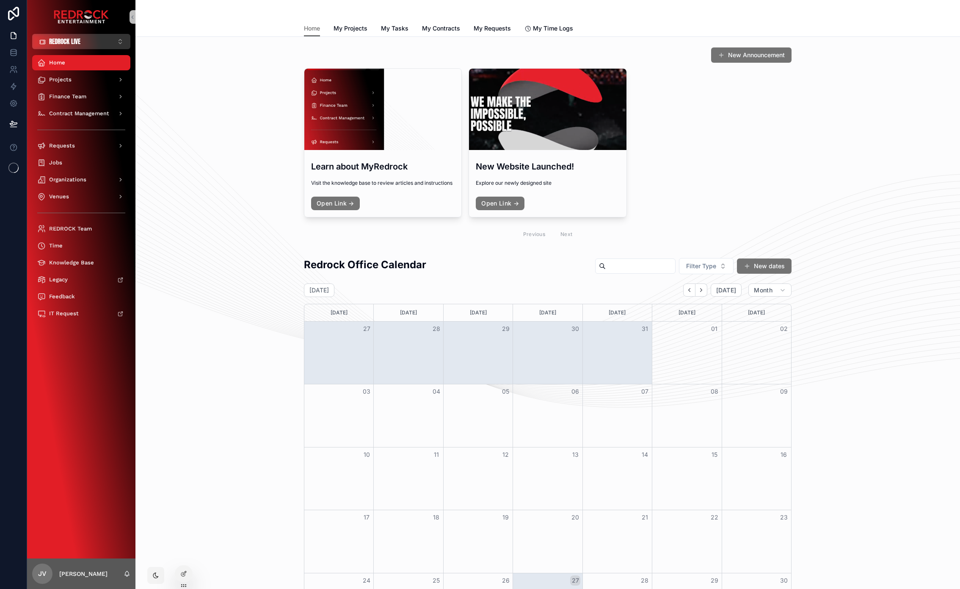
click at [104, 44] on button "REDROCK LIVE ⌥ 1" at bounding box center [81, 41] width 98 height 15
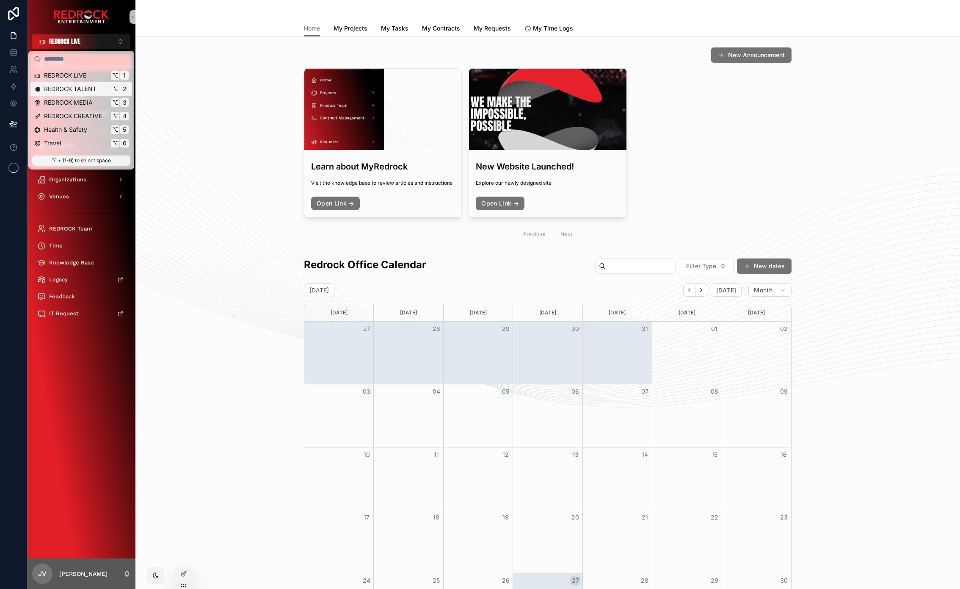
click at [92, 92] on span "REDROCK TALENT" at bounding box center [70, 89] width 53 height 8
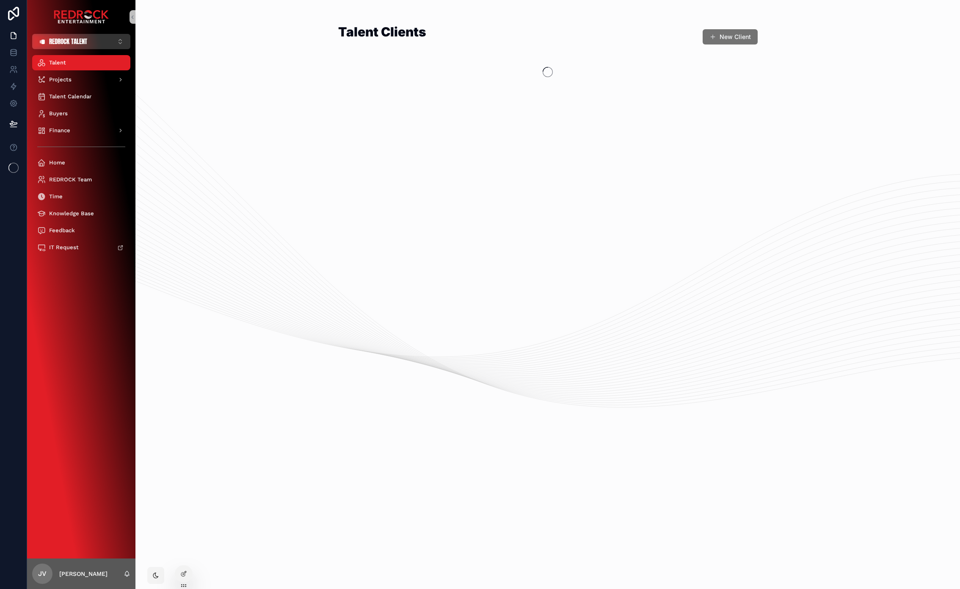
click at [91, 45] on button "REDROCK TALENT ⌥ 2" at bounding box center [81, 41] width 98 height 15
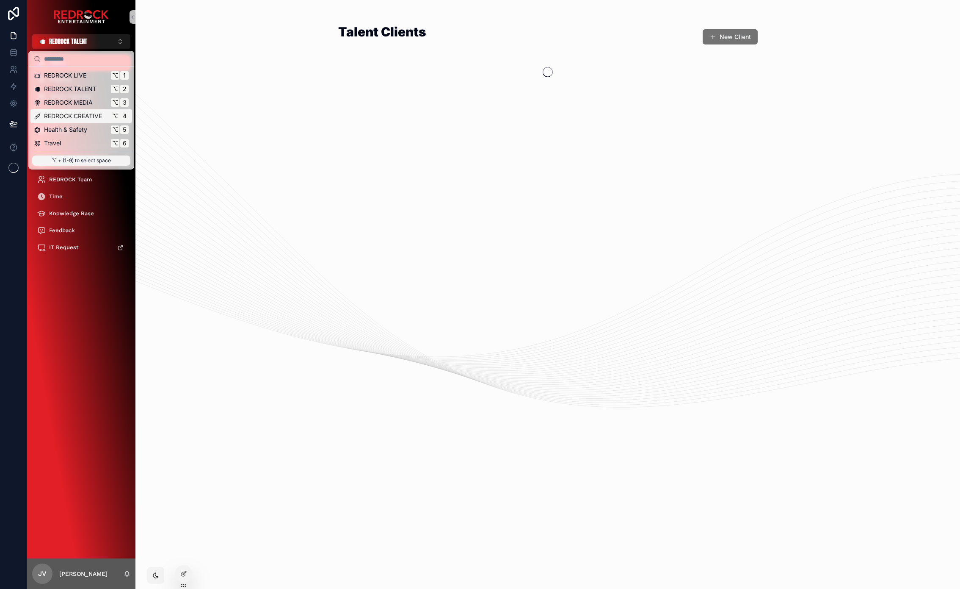
click at [76, 116] on span "REDROCK CREATIVE" at bounding box center [73, 116] width 58 height 8
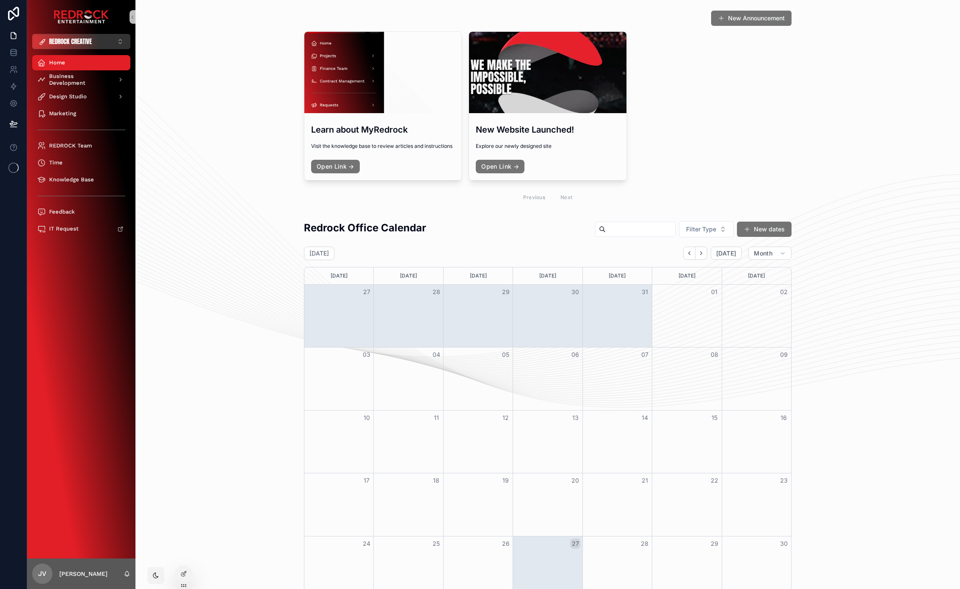
click at [102, 41] on button "REDROCK CREATIVE ⌥ 4" at bounding box center [81, 41] width 98 height 15
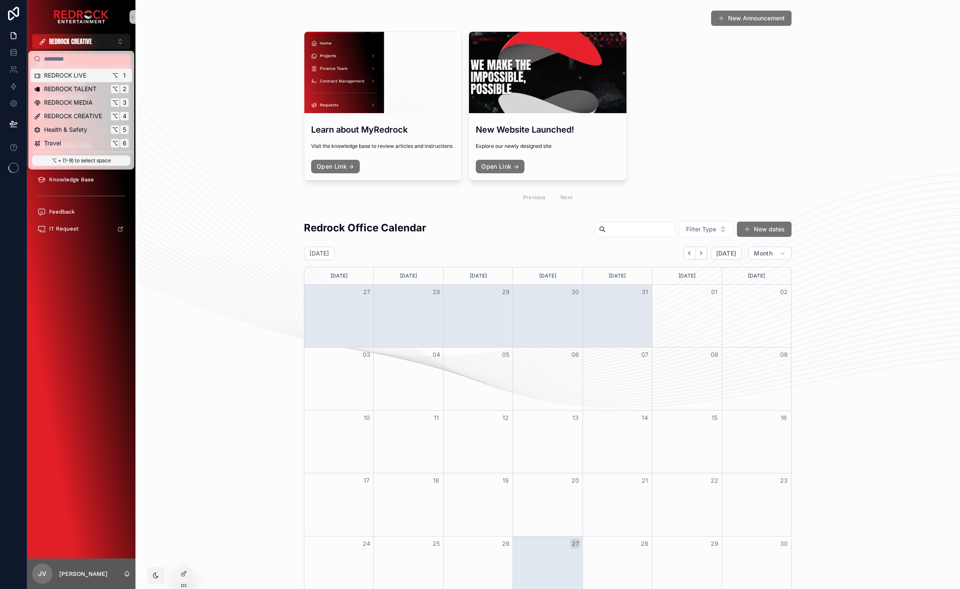
click at [83, 72] on span "REDROCK LIVE" at bounding box center [65, 75] width 42 height 8
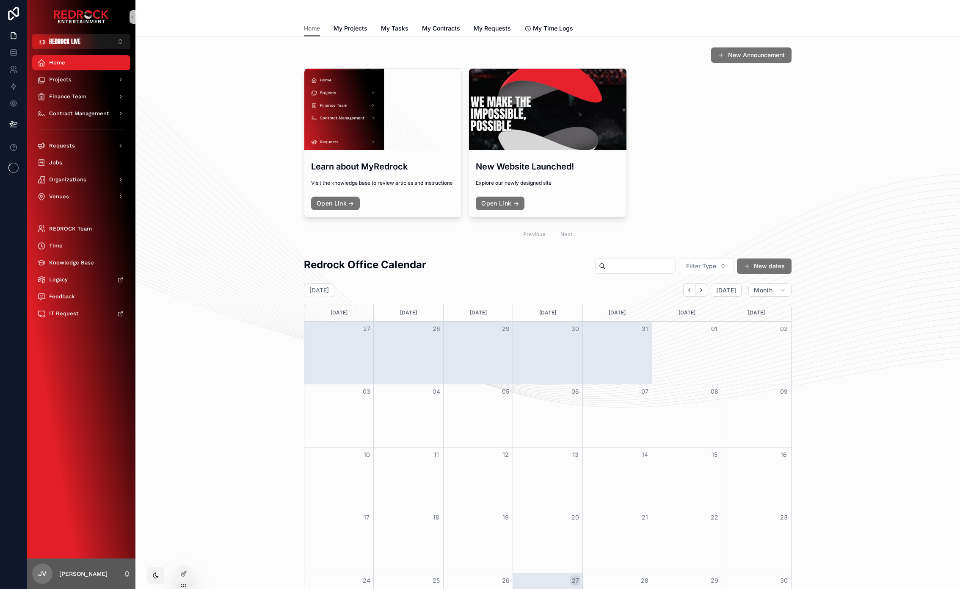
drag, startPoint x: 211, startPoint y: 97, endPoint x: 192, endPoint y: 83, distance: 24.2
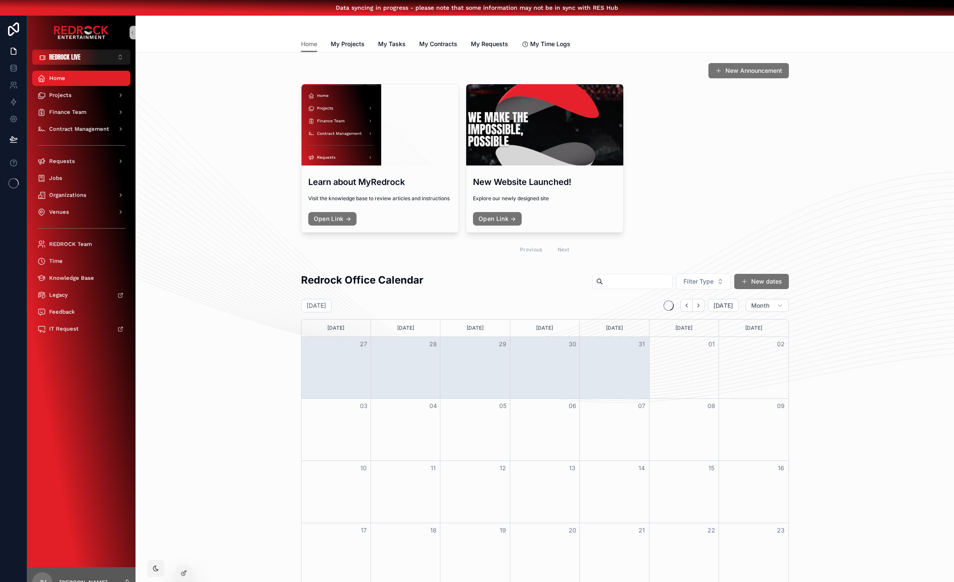
drag, startPoint x: 246, startPoint y: 171, endPoint x: 237, endPoint y: 162, distance: 12.9
